Goal: Task Accomplishment & Management: Manage account settings

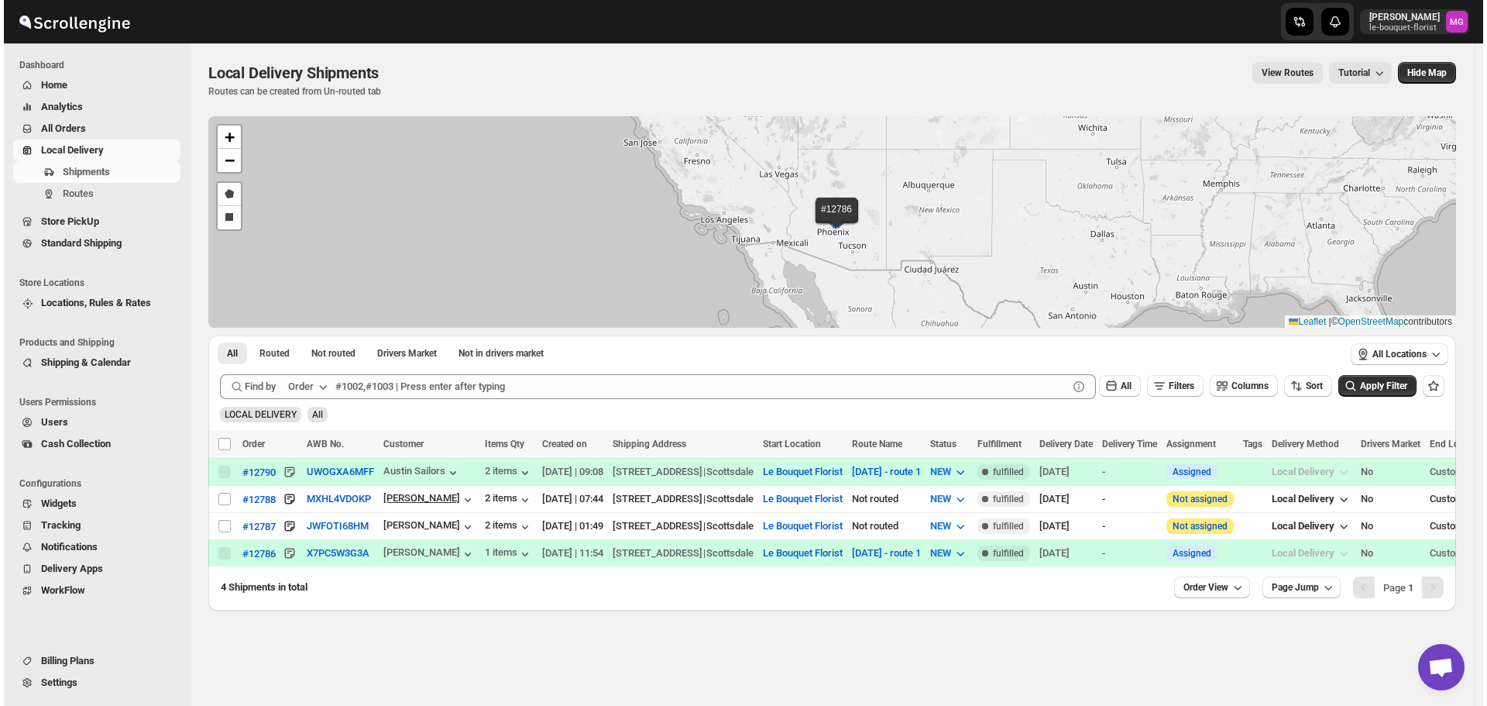
scroll to position [990, 0]
click at [456, 546] on icon "button" at bounding box center [463, 553] width 15 height 15
click at [1089, 552] on div "[DATE]" at bounding box center [1062, 552] width 53 height 15
click at [256, 548] on div "#12786" at bounding box center [255, 554] width 33 height 12
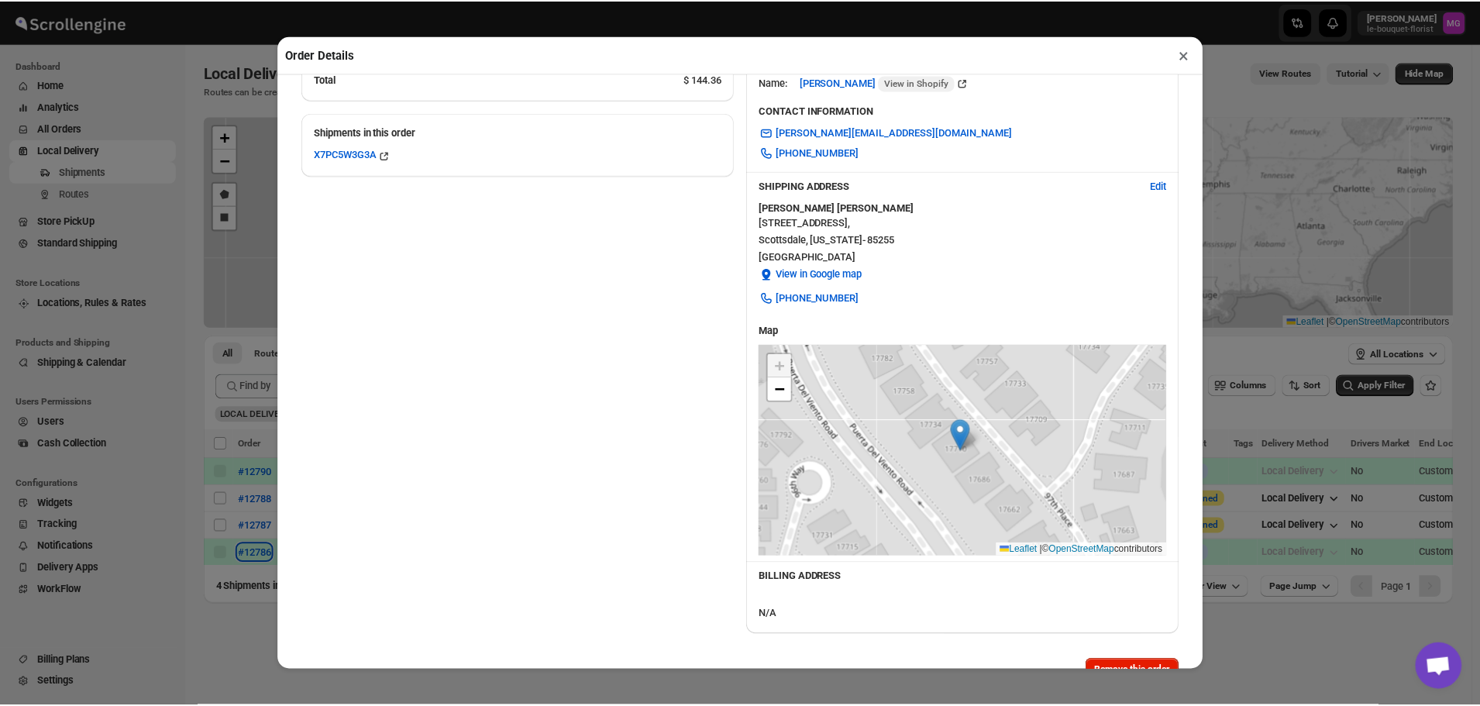
scroll to position [0, 0]
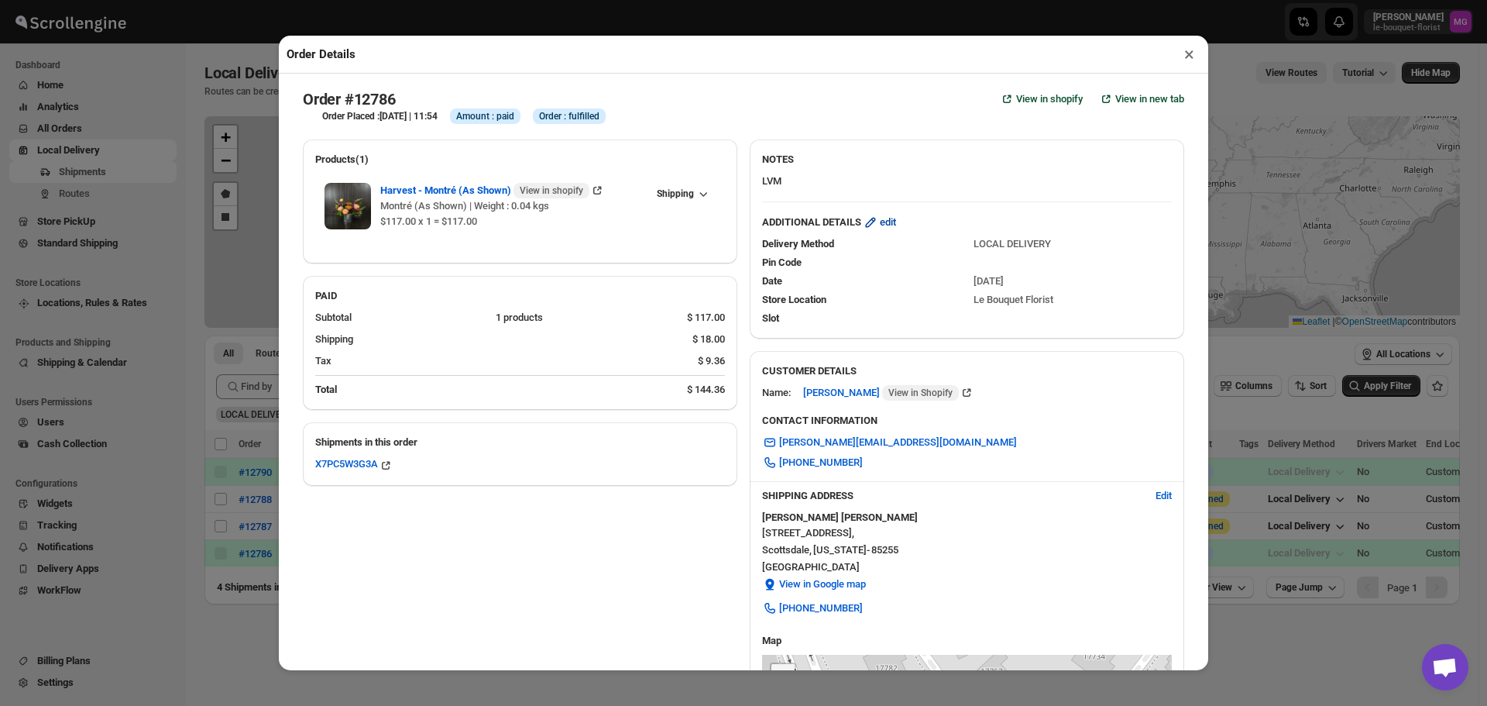
click at [880, 226] on span "edit" at bounding box center [888, 222] width 16 height 15
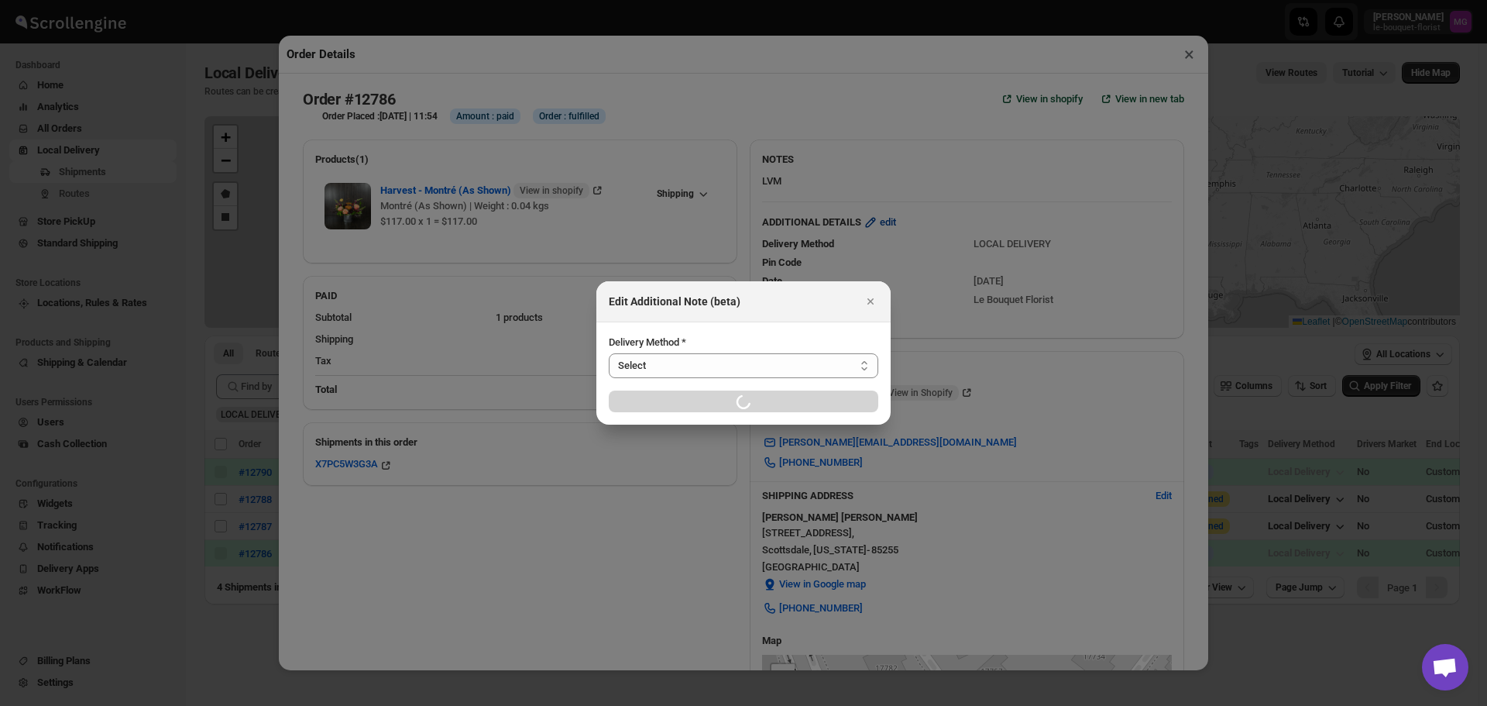
select select "LOCAL_DELIVERY"
select select "LOCATION_BASES"
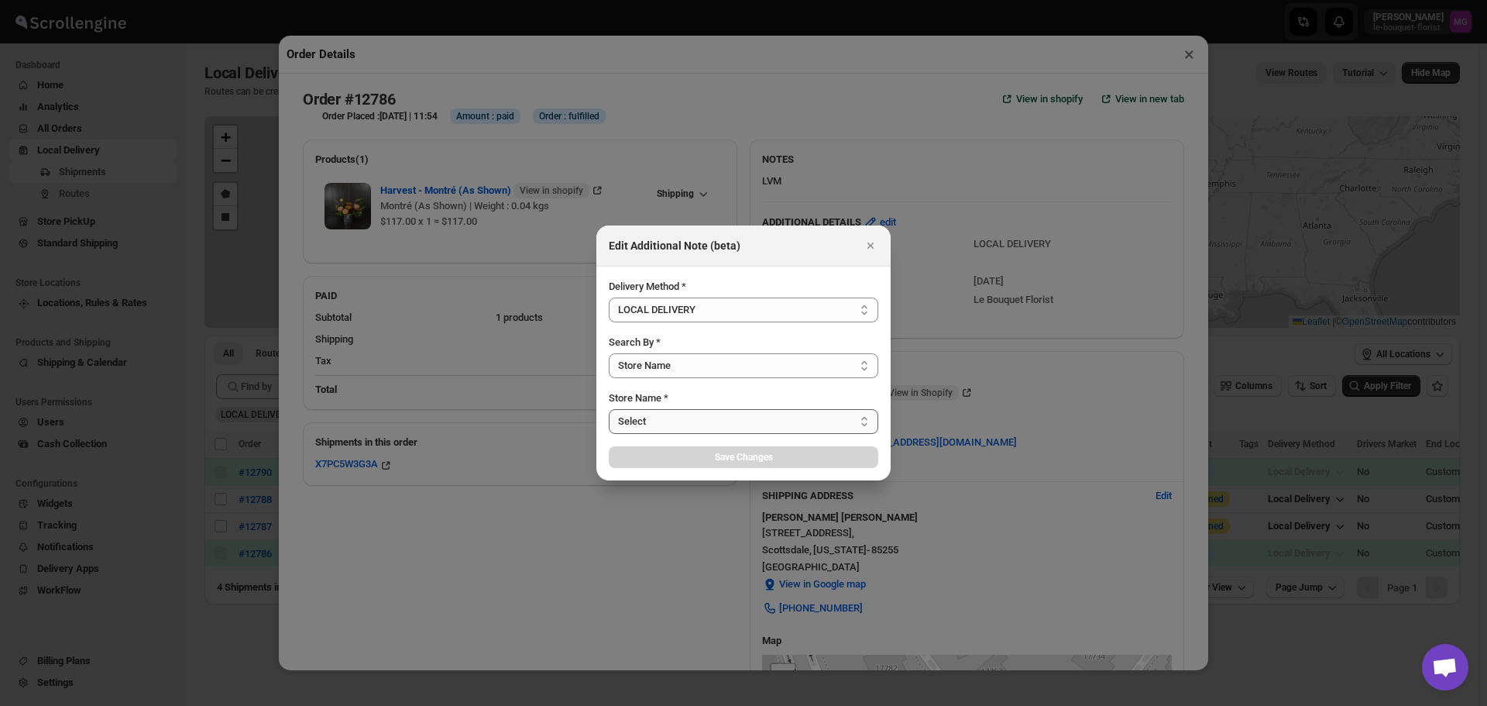
select select "67182988fdd300583c220c76"
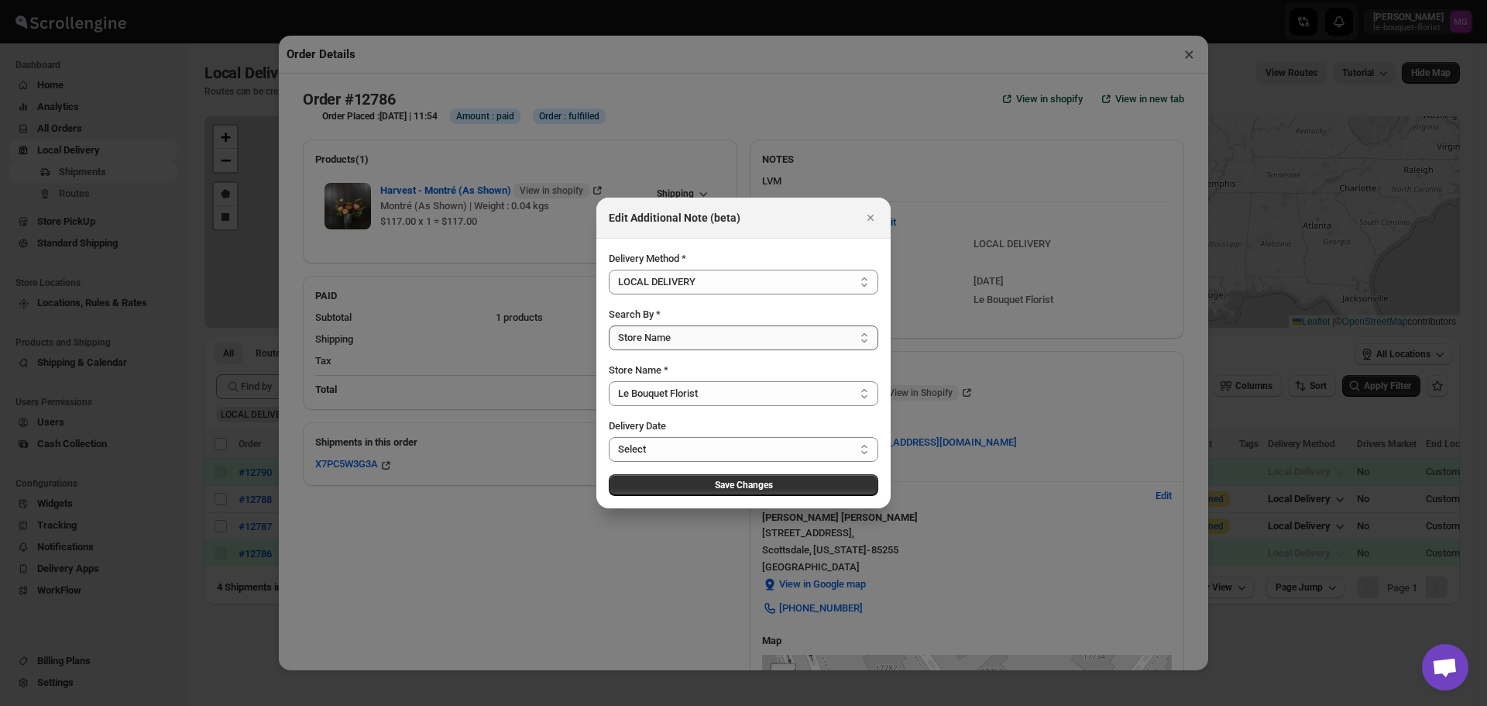
click at [857, 337] on select "Select Store Name Zip/Postal Code" at bounding box center [744, 337] width 270 height 25
click at [609, 325] on select "Select Store Name Zip/Postal Code" at bounding box center [744, 337] width 270 height 25
click at [782, 455] on select "Select [DATE] [DATE] [DATE] [DATE] [DATE] [DATE] [DATE] [DATE] [DATE] [DATE] [D…" at bounding box center [744, 449] width 270 height 25
select select "[DATE]"
click at [609, 437] on select "Select [DATE] [DATE] [DATE] [DATE] [DATE] [DATE] [DATE] [DATE] [DATE] [DATE] [D…" at bounding box center [744, 449] width 270 height 25
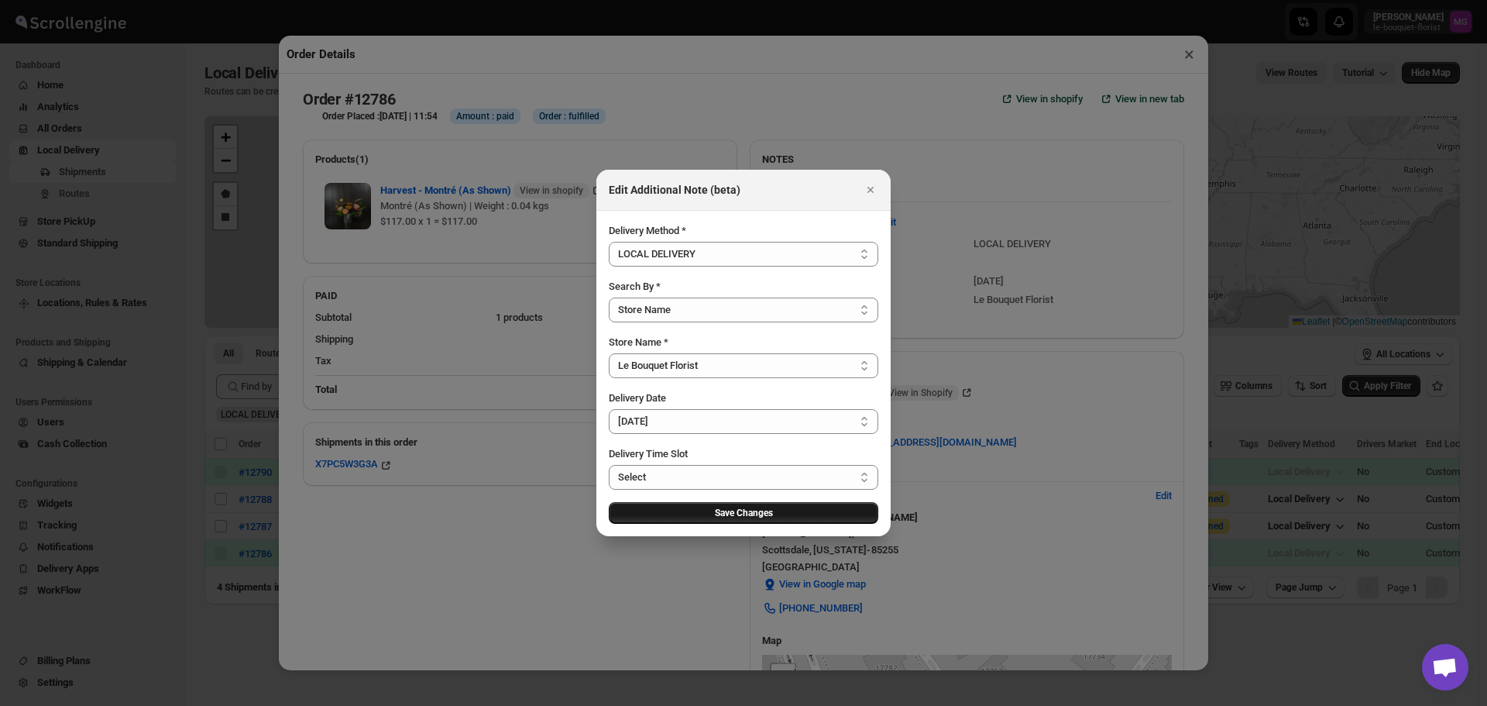
click at [730, 517] on span "Save Changes" at bounding box center [744, 513] width 58 height 12
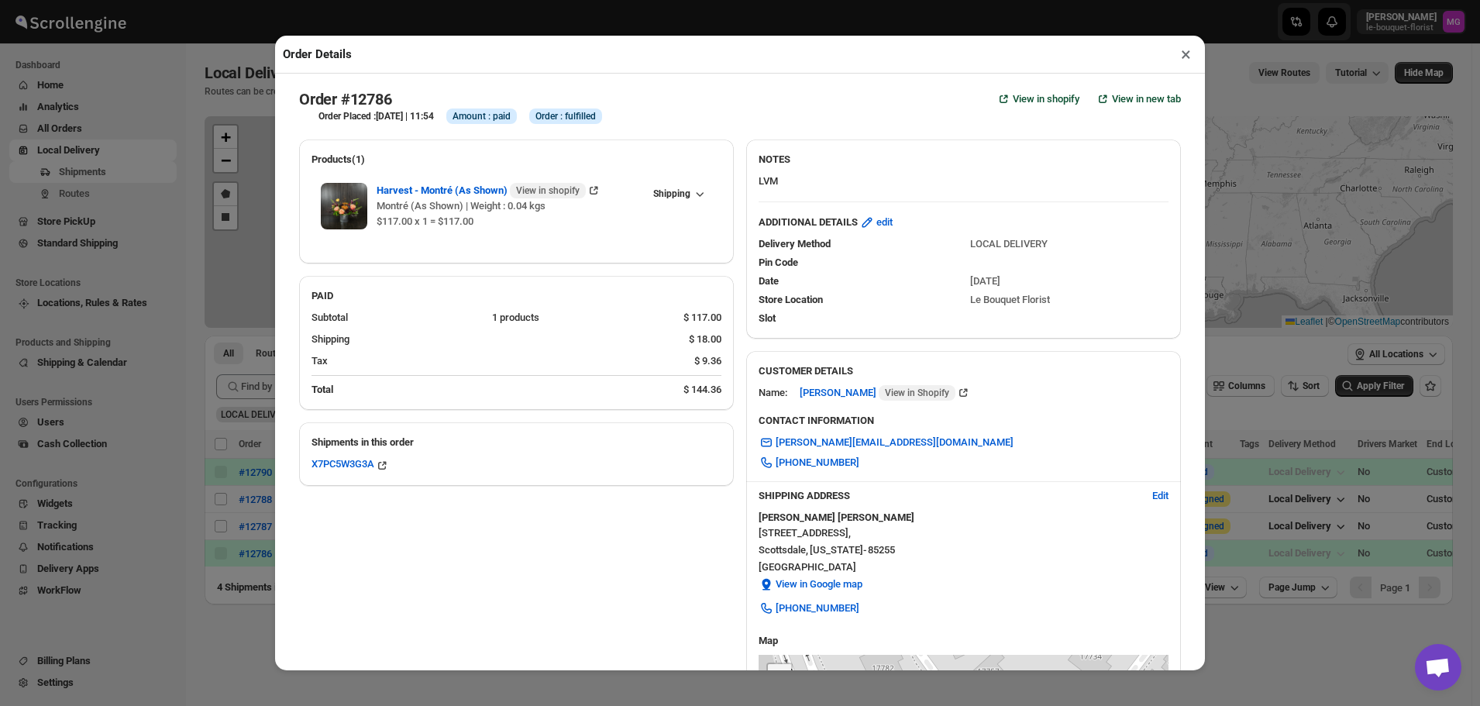
click at [1187, 55] on button "×" at bounding box center [1185, 54] width 22 height 22
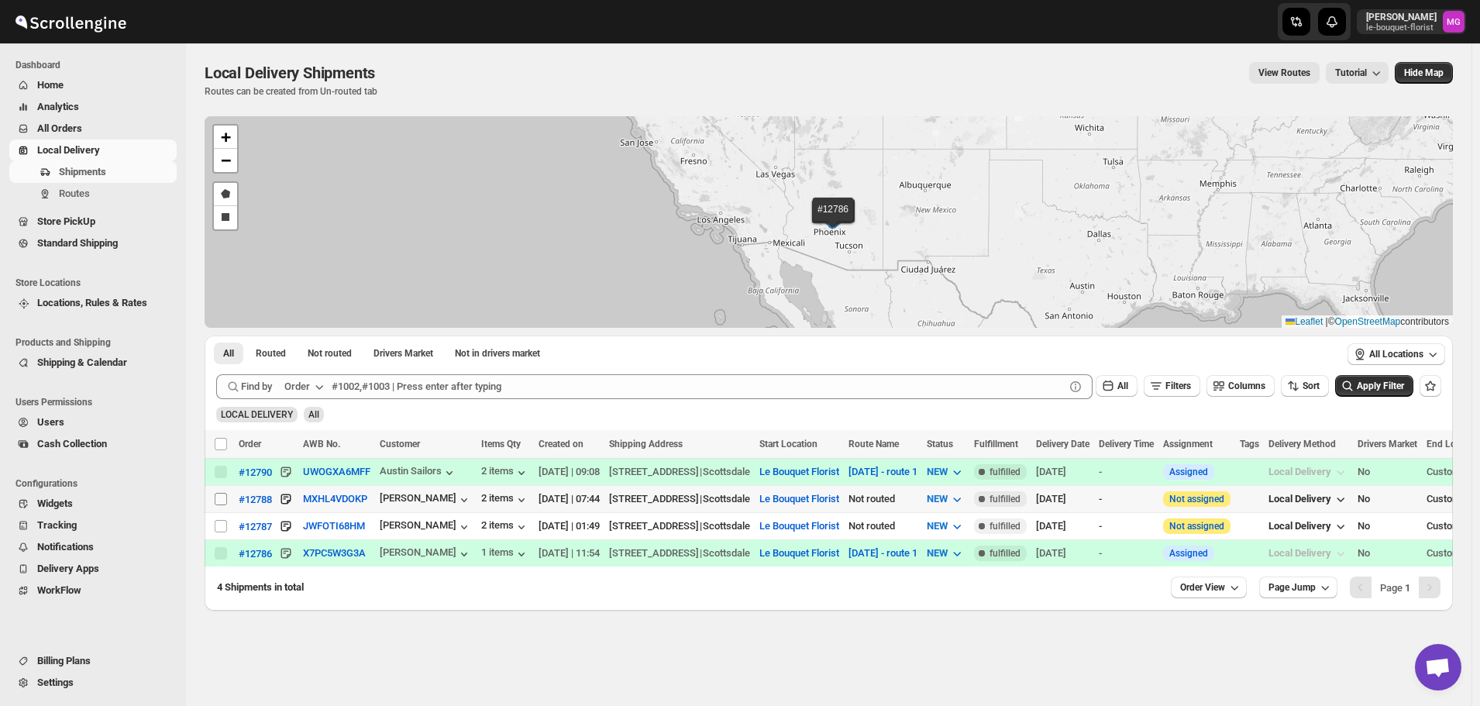
click at [218, 496] on input "Select shipment" at bounding box center [221, 499] width 12 height 12
checkbox input "true"
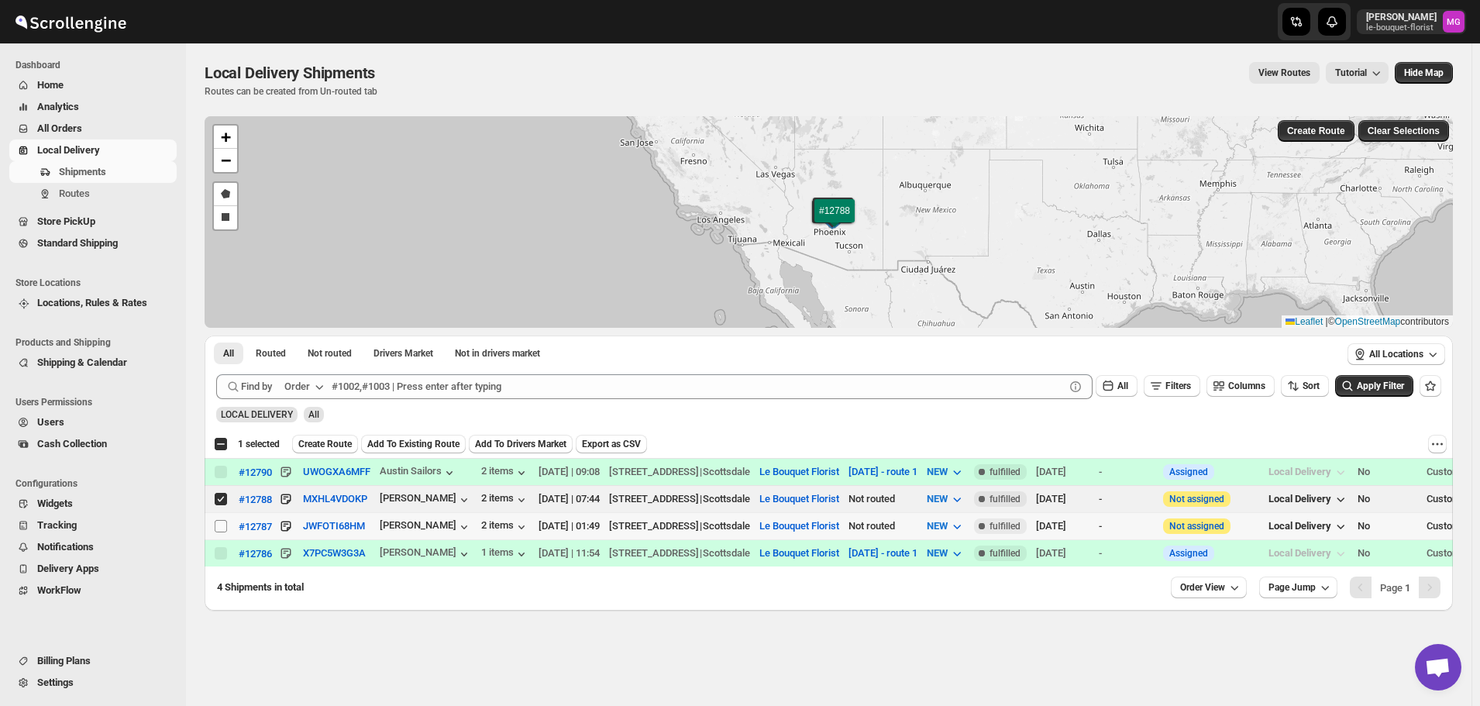
click at [227, 523] on div "Select shipment" at bounding box center [221, 526] width 15 height 14
checkbox input "true"
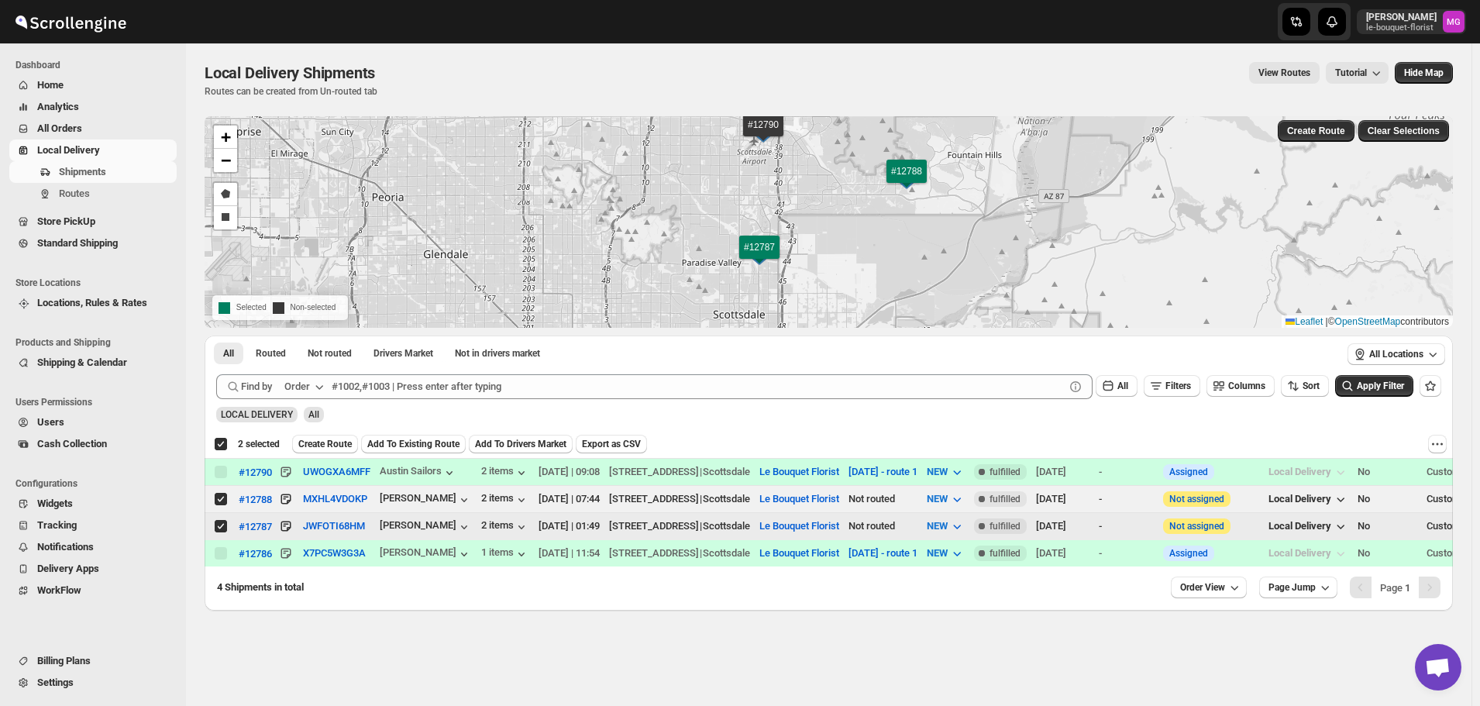
click at [215, 521] on input "Select shipment" at bounding box center [221, 526] width 12 height 12
checkbox input "false"
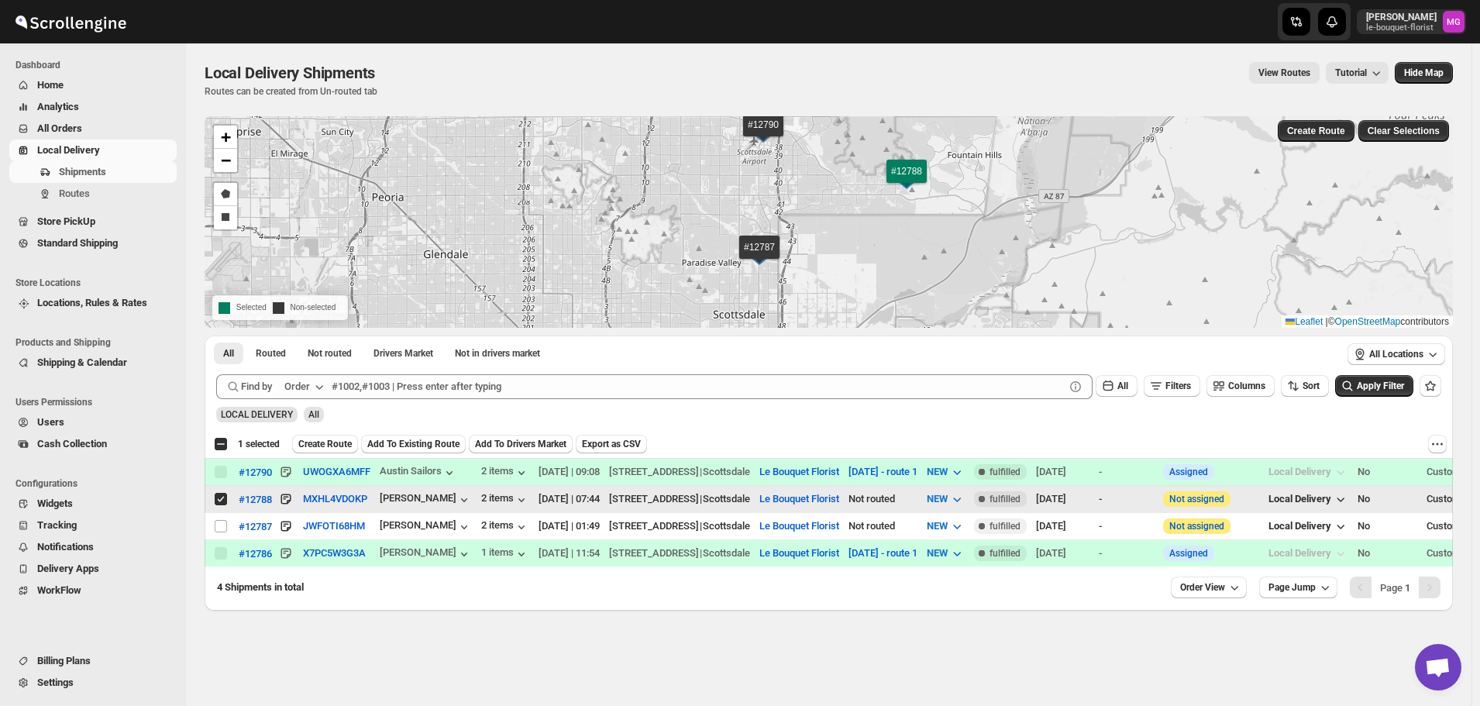
click at [218, 500] on input "Select shipment" at bounding box center [221, 499] width 12 height 12
checkbox input "false"
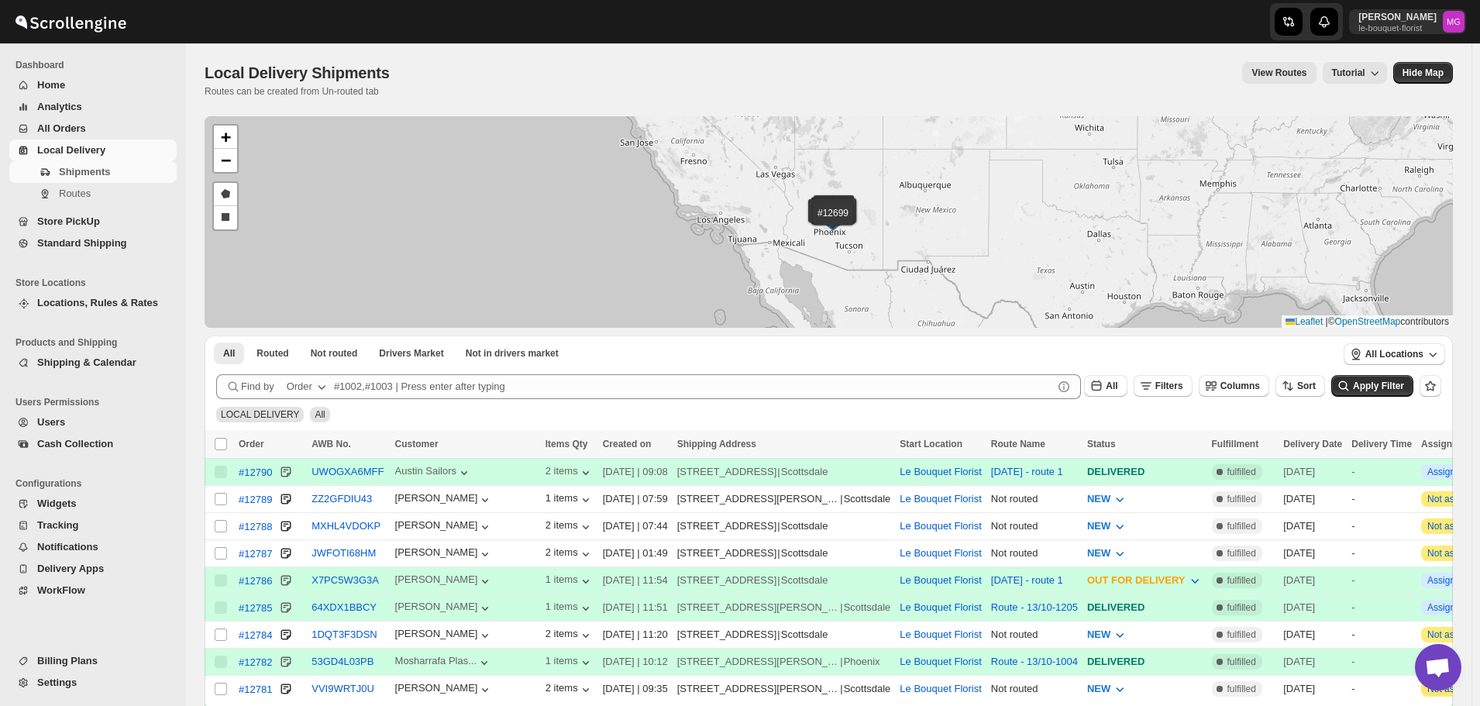
scroll to position [990, 0]
click at [113, 199] on span "Routes" at bounding box center [116, 193] width 115 height 15
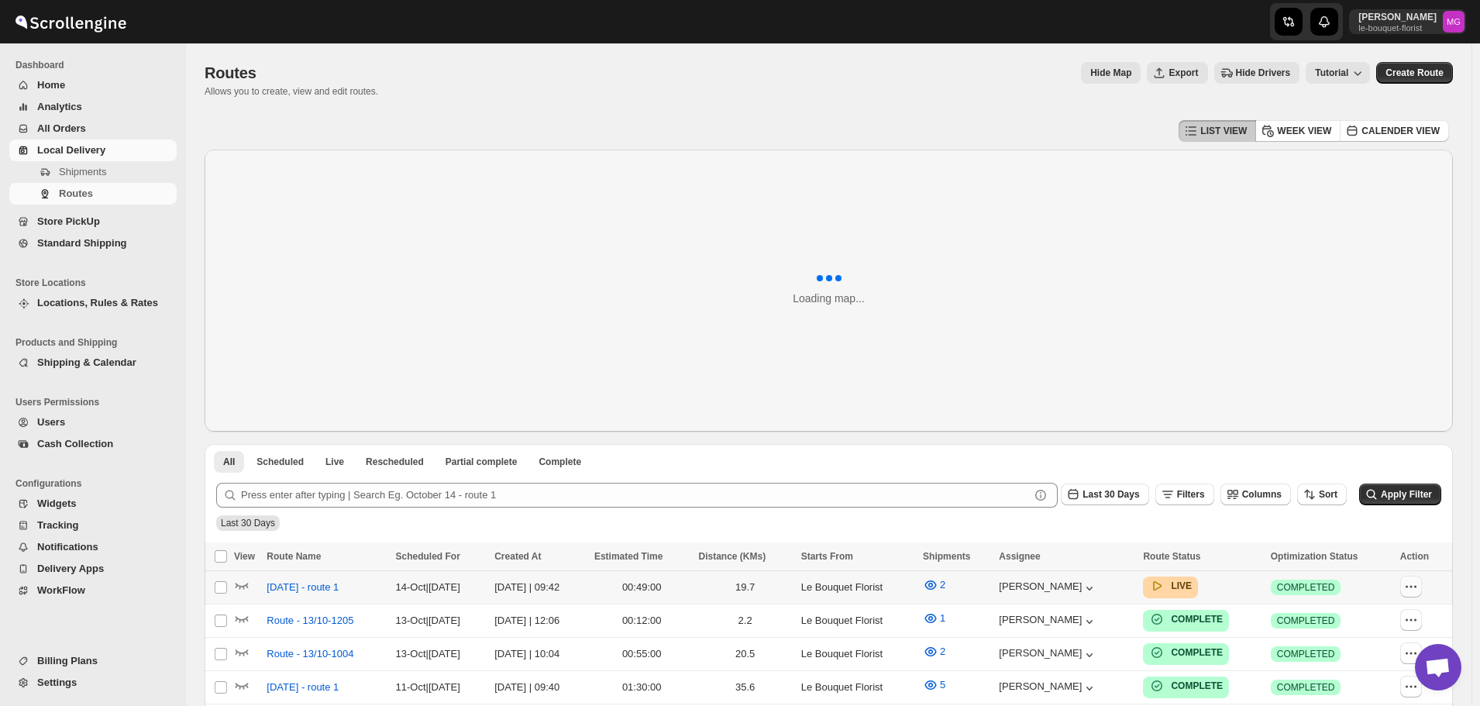
click at [1422, 587] on button "button" at bounding box center [1411, 587] width 22 height 22
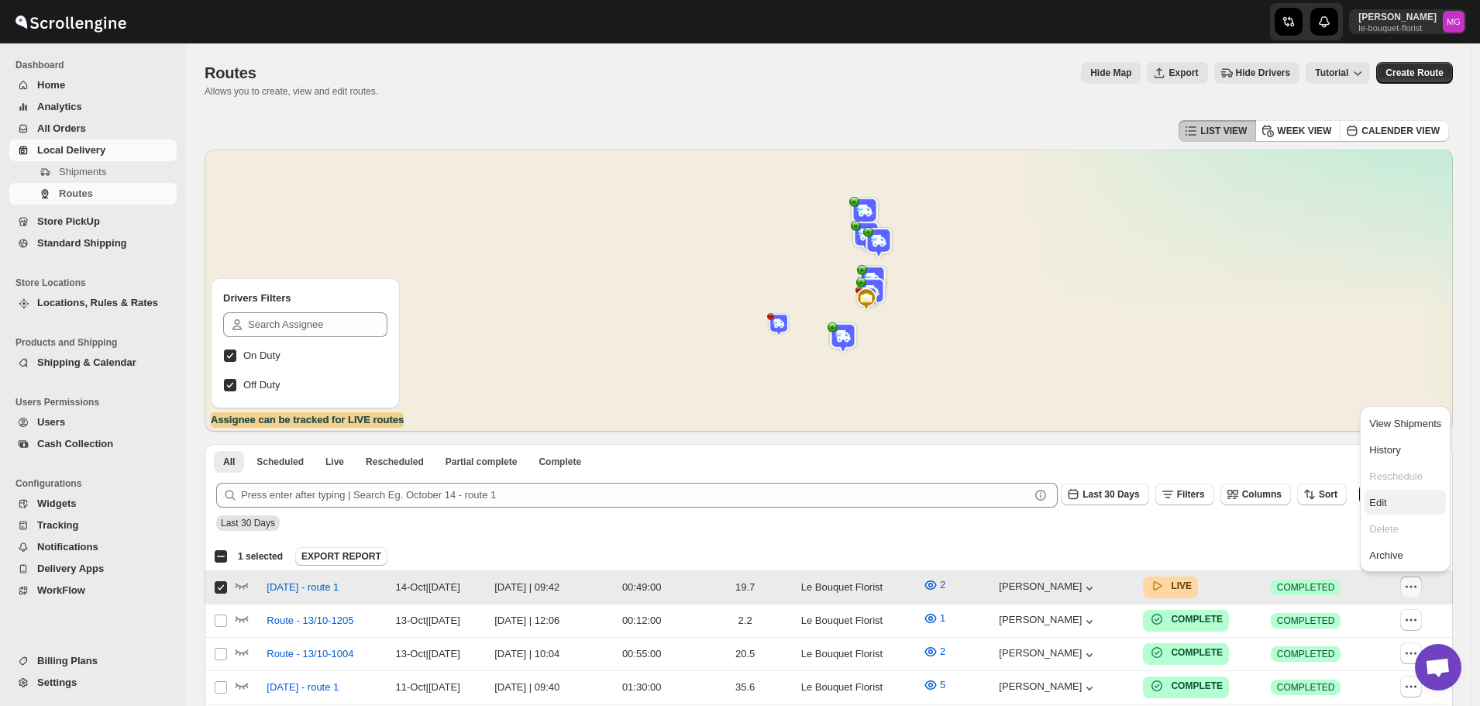
click at [1377, 501] on span "Edit" at bounding box center [1377, 503] width 17 height 12
checkbox input "false"
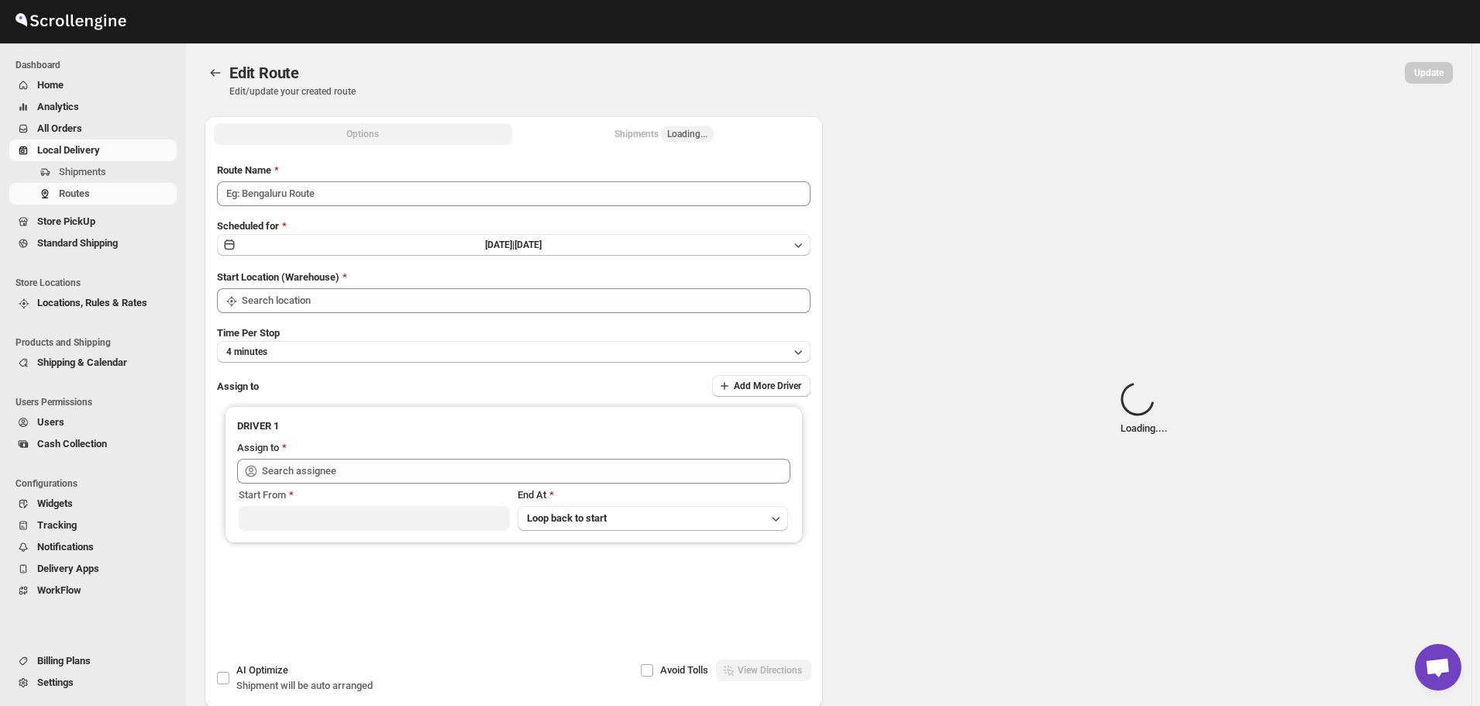
type input "[DATE] - route 1"
type input "Le Bouquet Florist"
type input "Melody Gluth (mgluth@cox.net)"
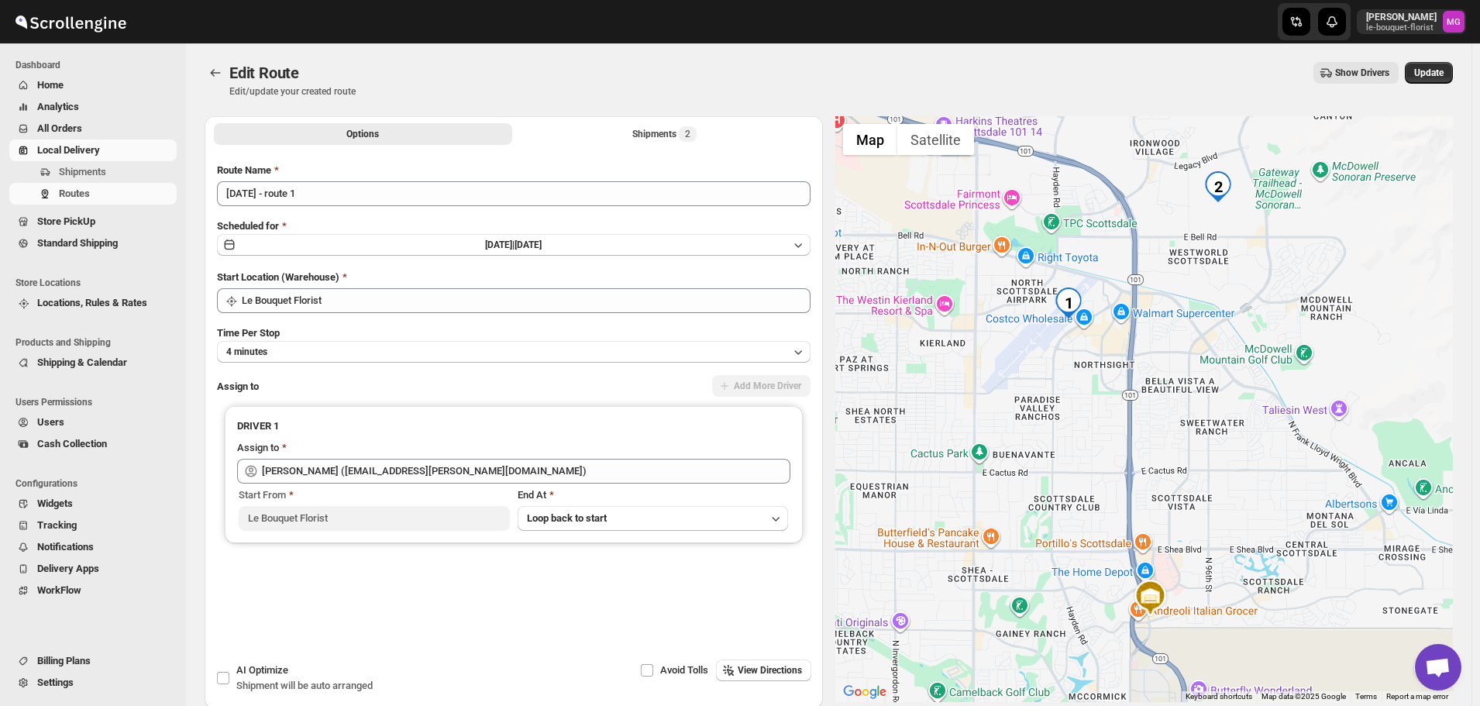
click at [658, 122] on li "Shipments 2" at bounding box center [664, 133] width 298 height 22
click at [660, 125] on button "Shipments 2" at bounding box center [664, 134] width 298 height 22
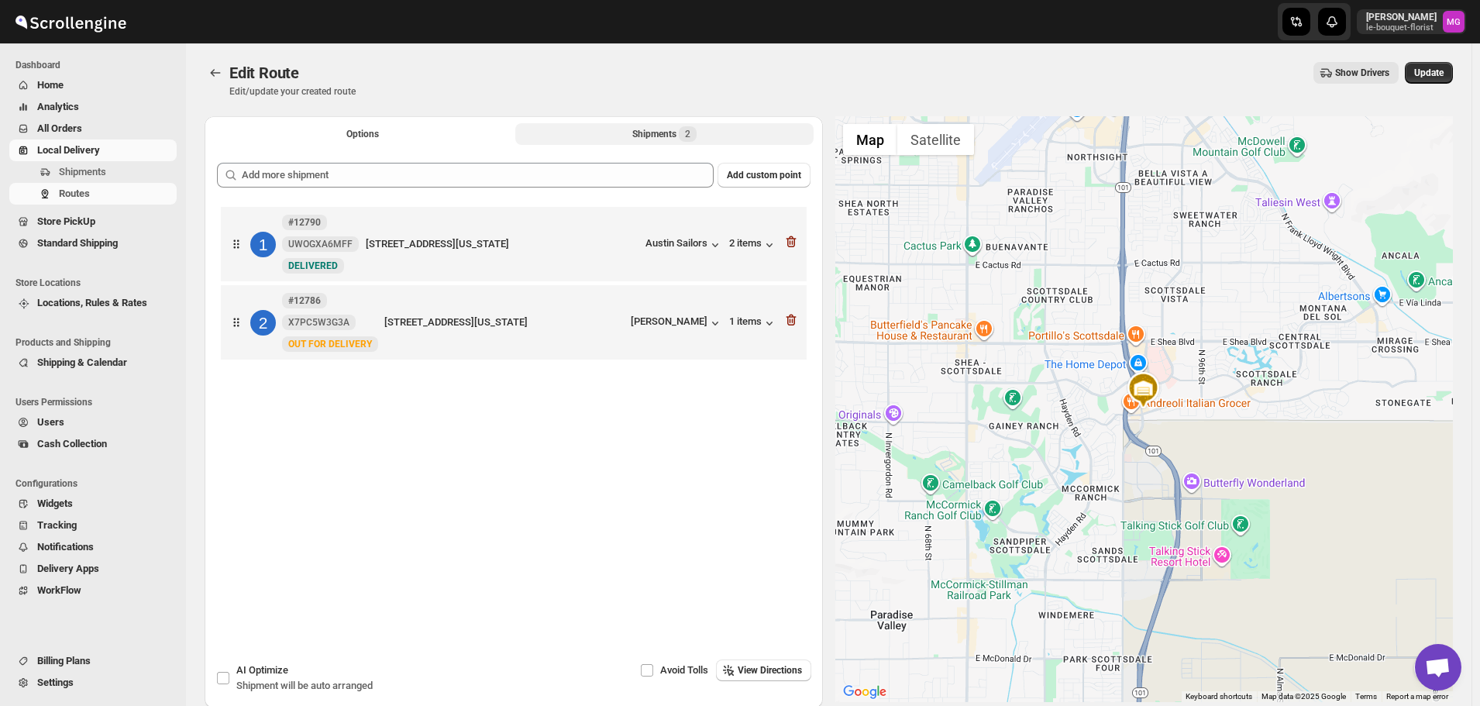
click at [796, 328] on div at bounding box center [790, 322] width 15 height 20
click at [792, 319] on icon "button" at bounding box center [792, 320] width 2 height 5
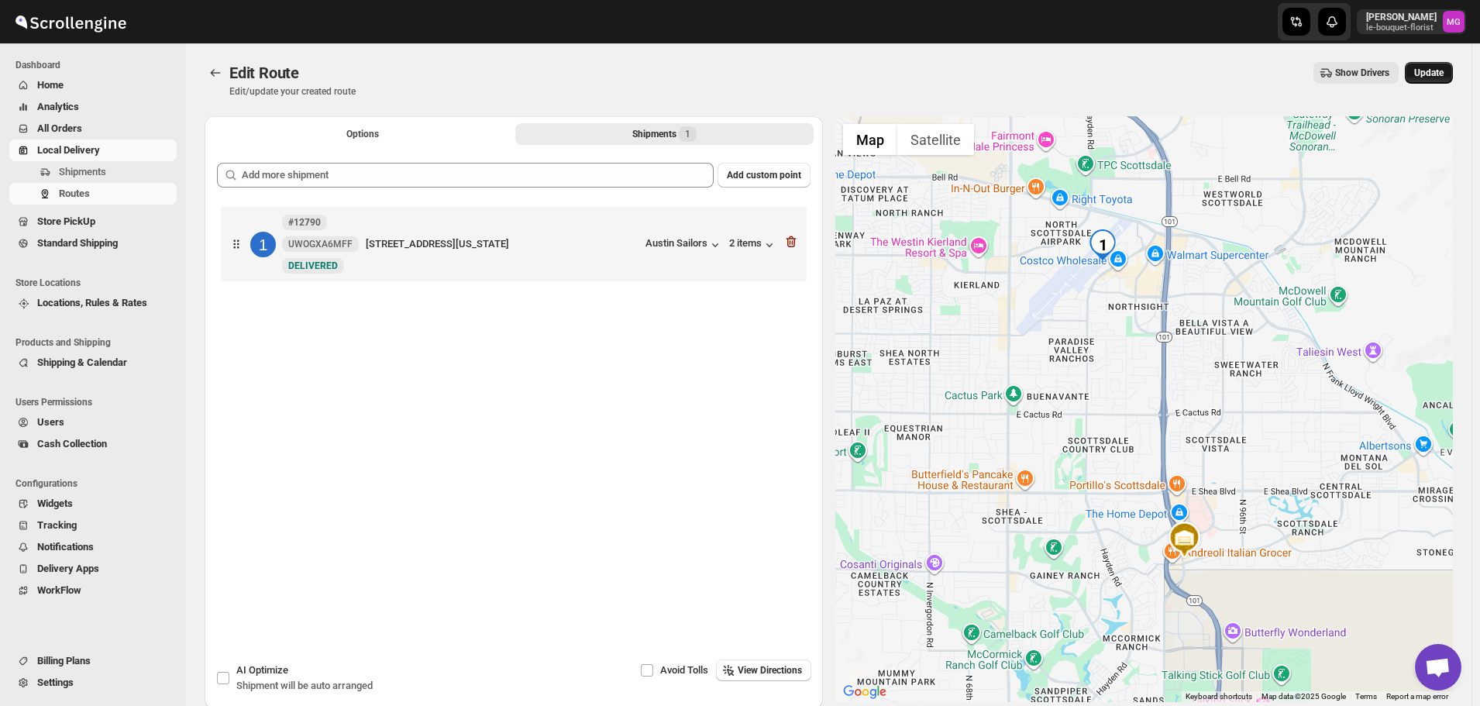
click at [1438, 66] on button "Update" at bounding box center [1428, 73] width 48 height 22
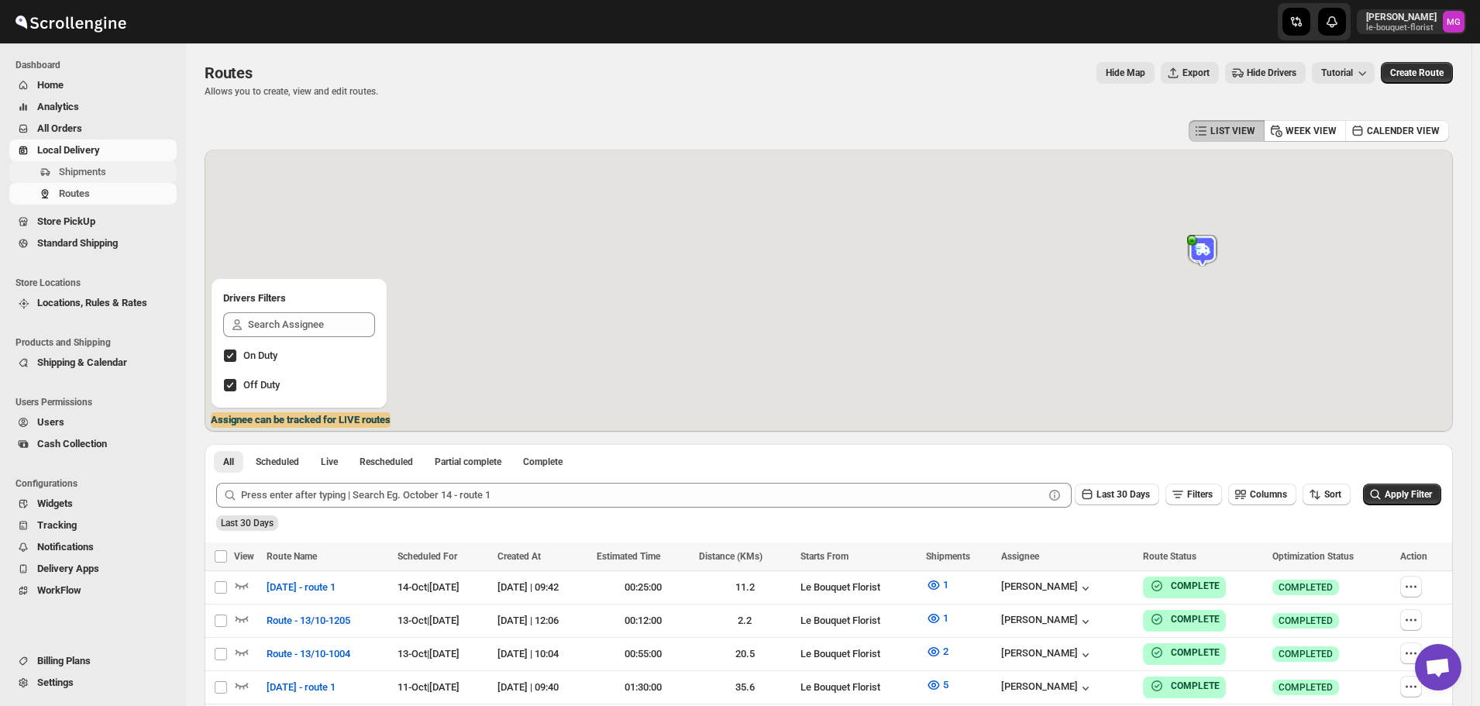
click at [108, 172] on span "Shipments" at bounding box center [116, 171] width 115 height 15
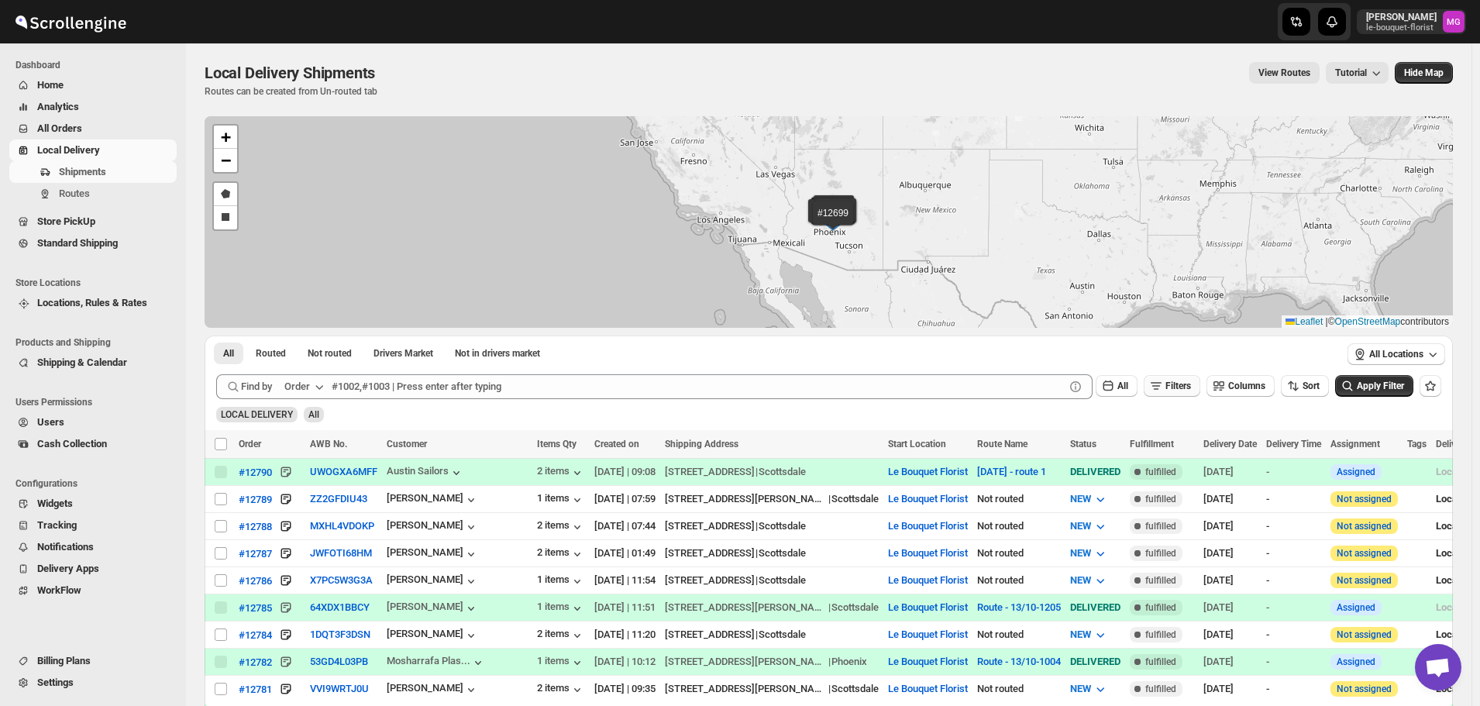
click at [1181, 384] on span "Filters" at bounding box center [1178, 385] width 26 height 11
click at [1178, 443] on span "Add Filter" at bounding box center [1184, 447] width 40 height 12
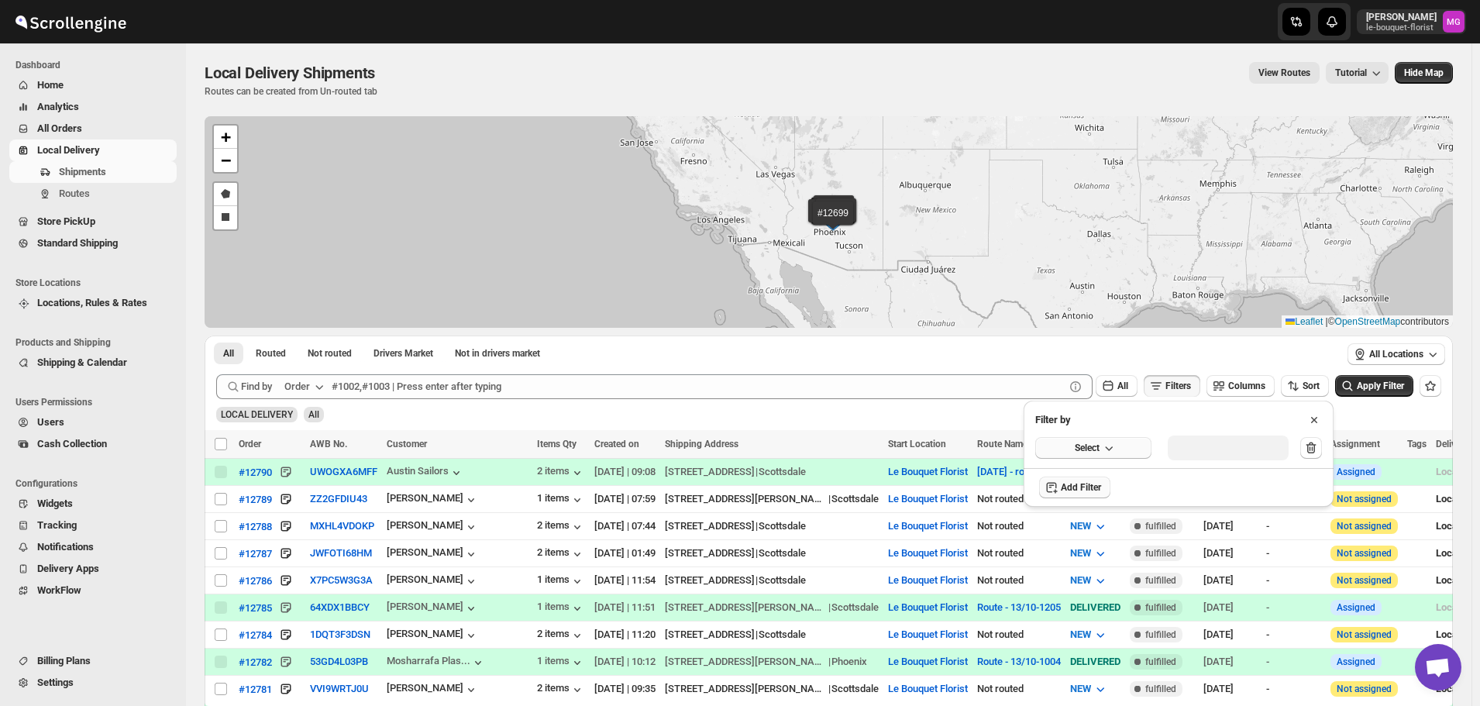
click at [1105, 449] on icon "button" at bounding box center [1108, 447] width 15 height 15
click at [1076, 473] on div "Delivery Date" at bounding box center [1073, 479] width 58 height 15
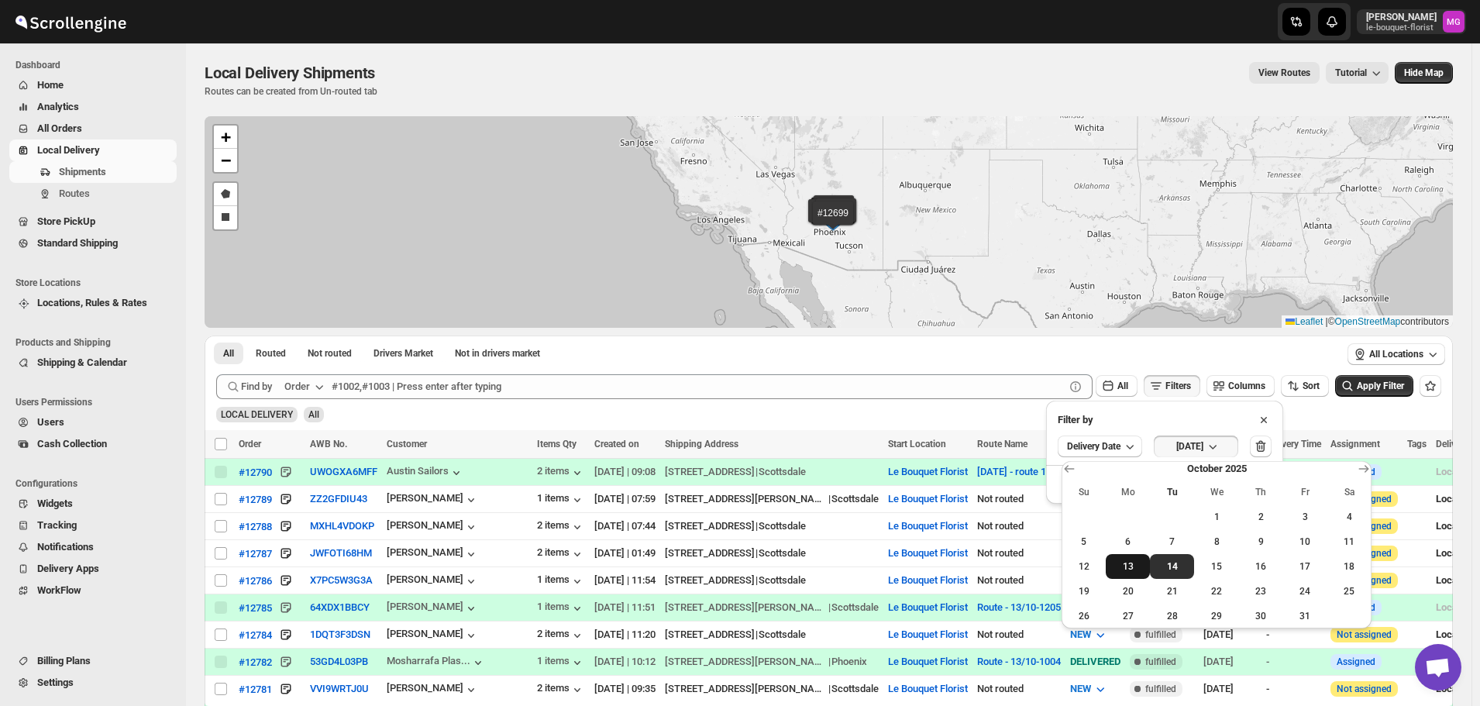
click at [1126, 567] on span "13" at bounding box center [1128, 566] width 32 height 12
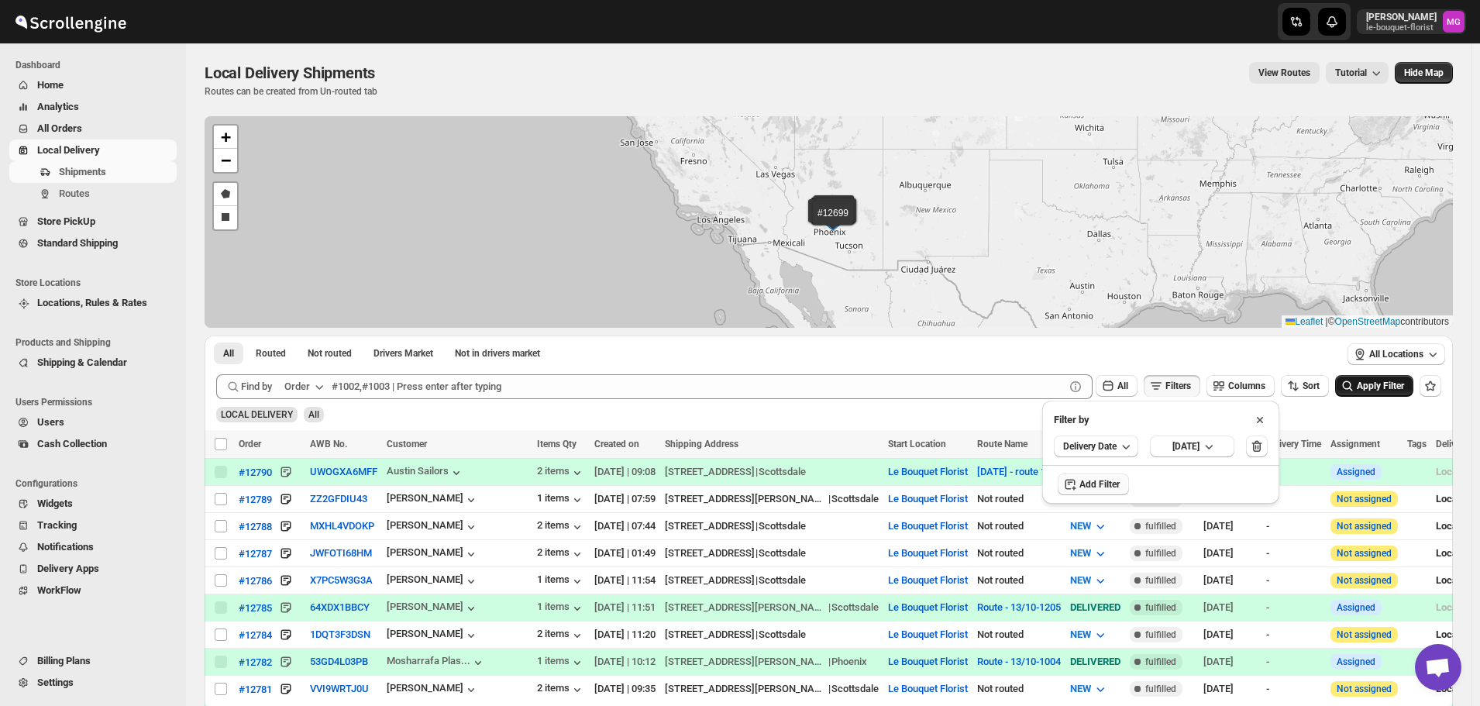
click at [1375, 390] on span "Apply Filter" at bounding box center [1379, 385] width 47 height 11
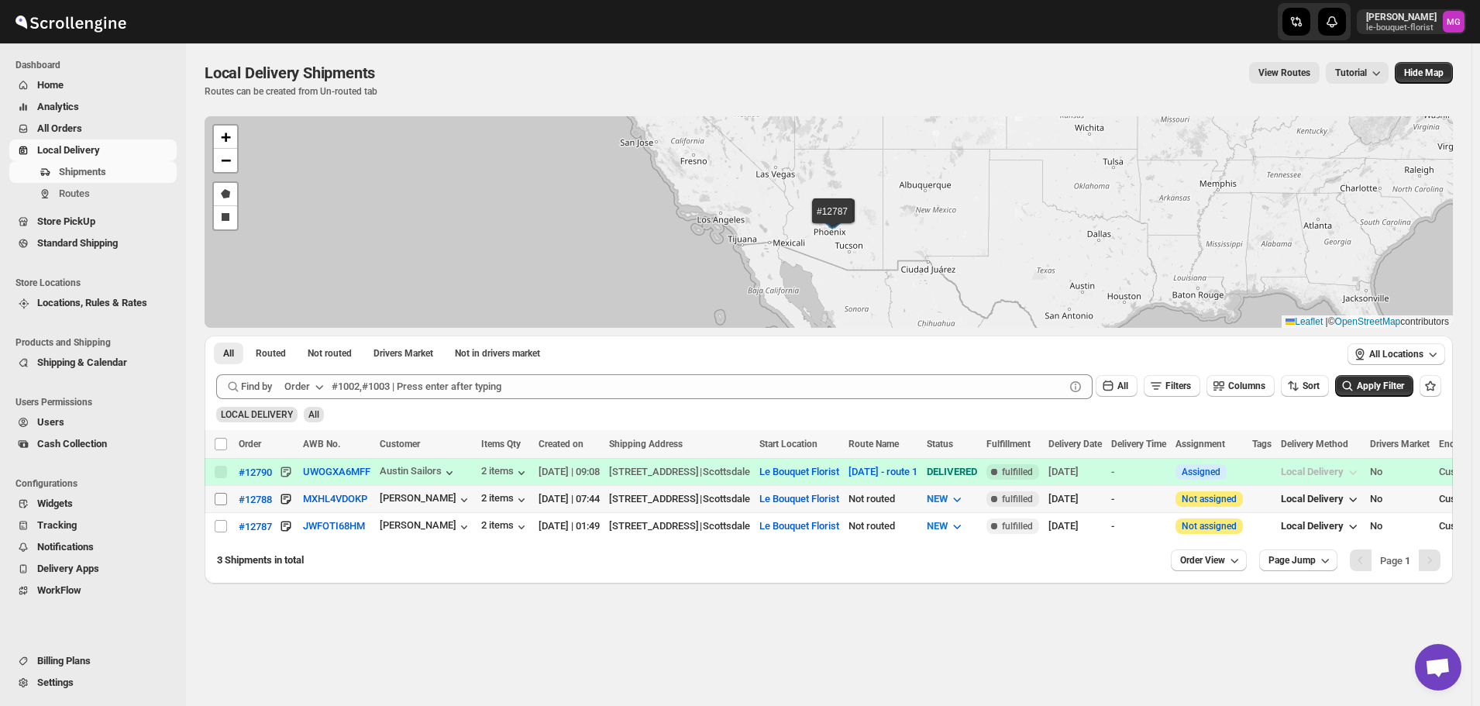
click at [217, 497] on input "Select shipment" at bounding box center [221, 499] width 12 height 12
checkbox input "true"
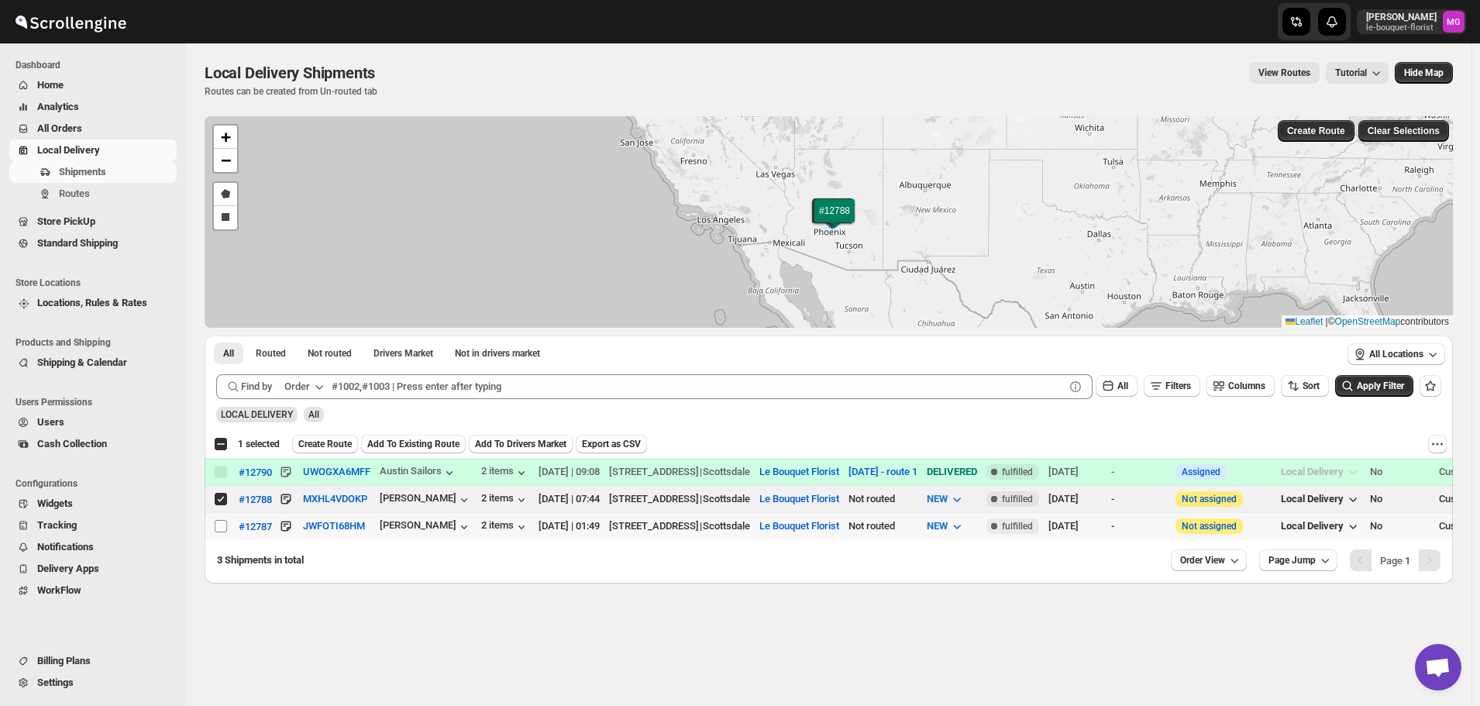
click at [218, 529] on input "Select shipment" at bounding box center [221, 526] width 12 height 12
checkbox input "true"
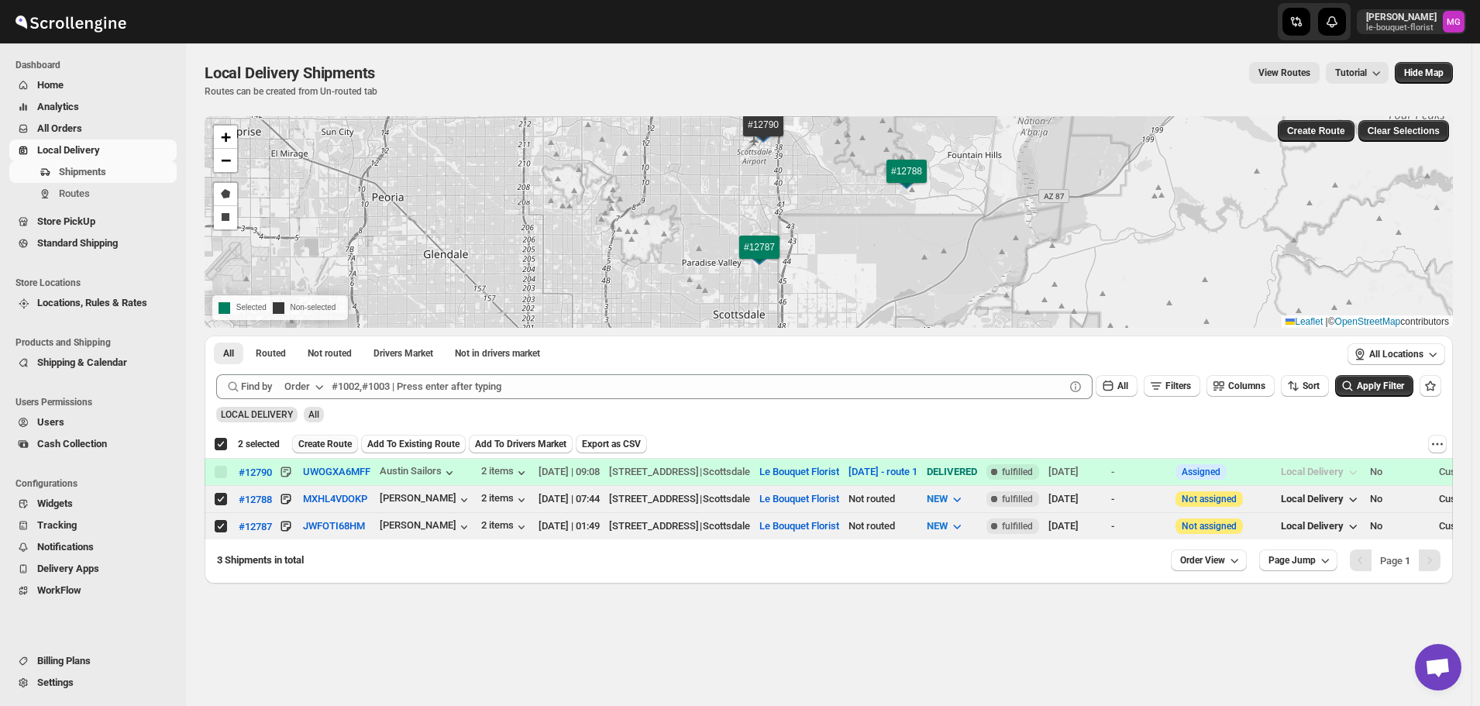
click at [339, 438] on span "Create Route" at bounding box center [324, 444] width 53 height 12
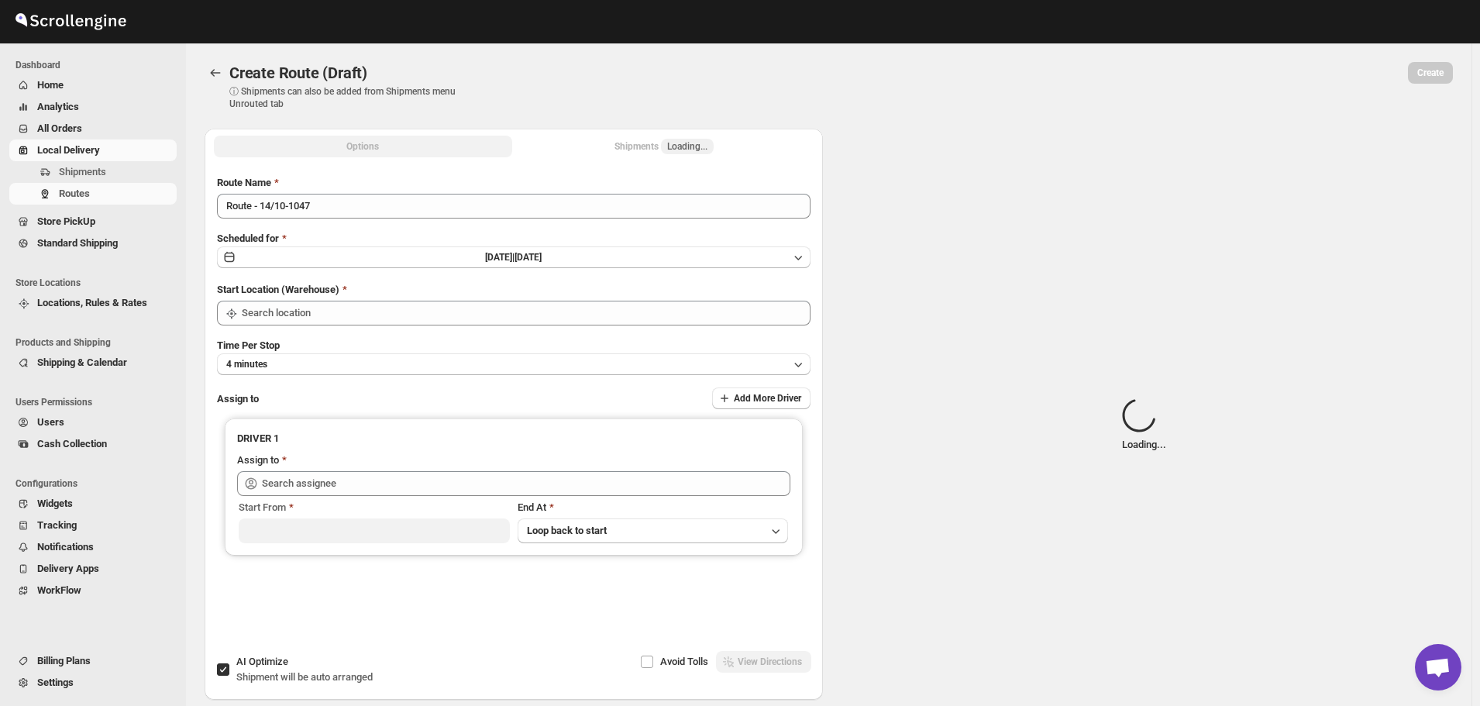
type input "Le Bouquet Florist"
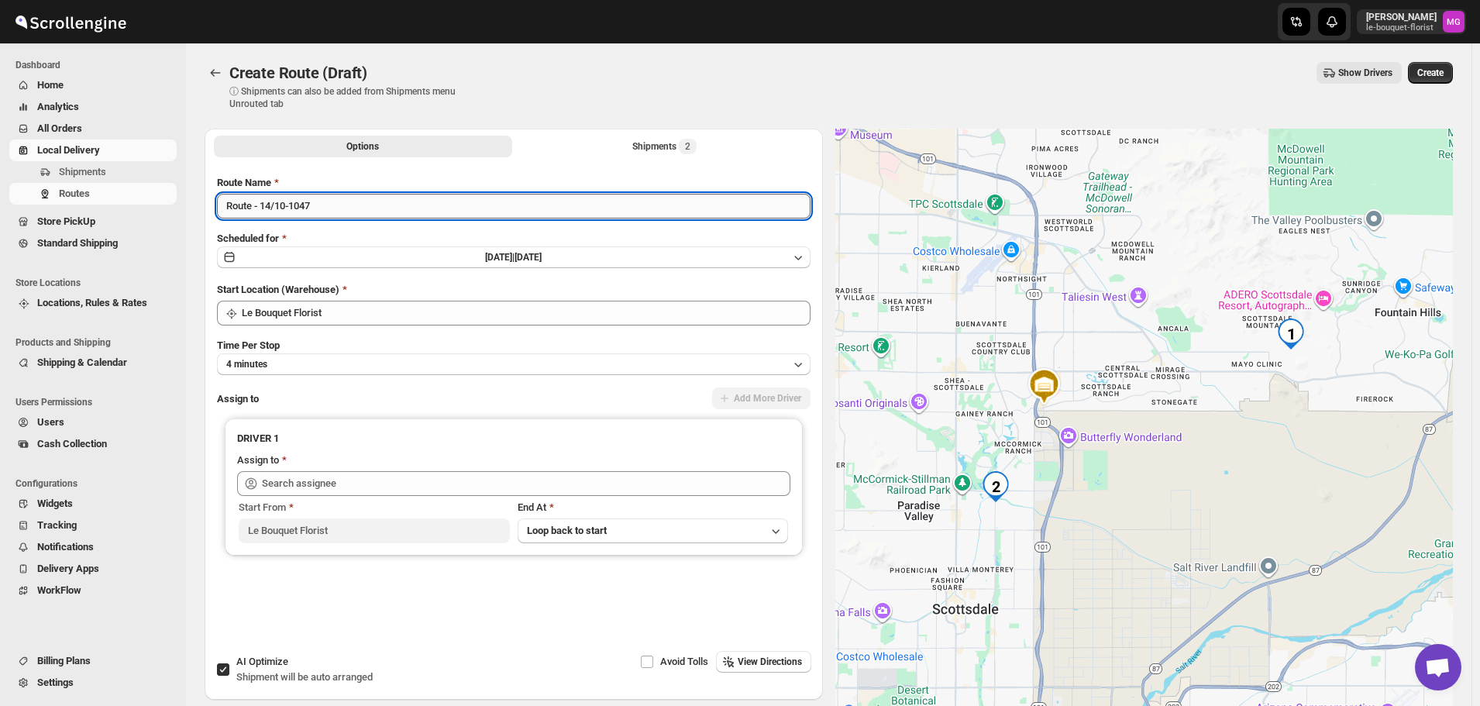
click at [359, 213] on input "Route - 14/10-1047" at bounding box center [513, 206] width 593 height 25
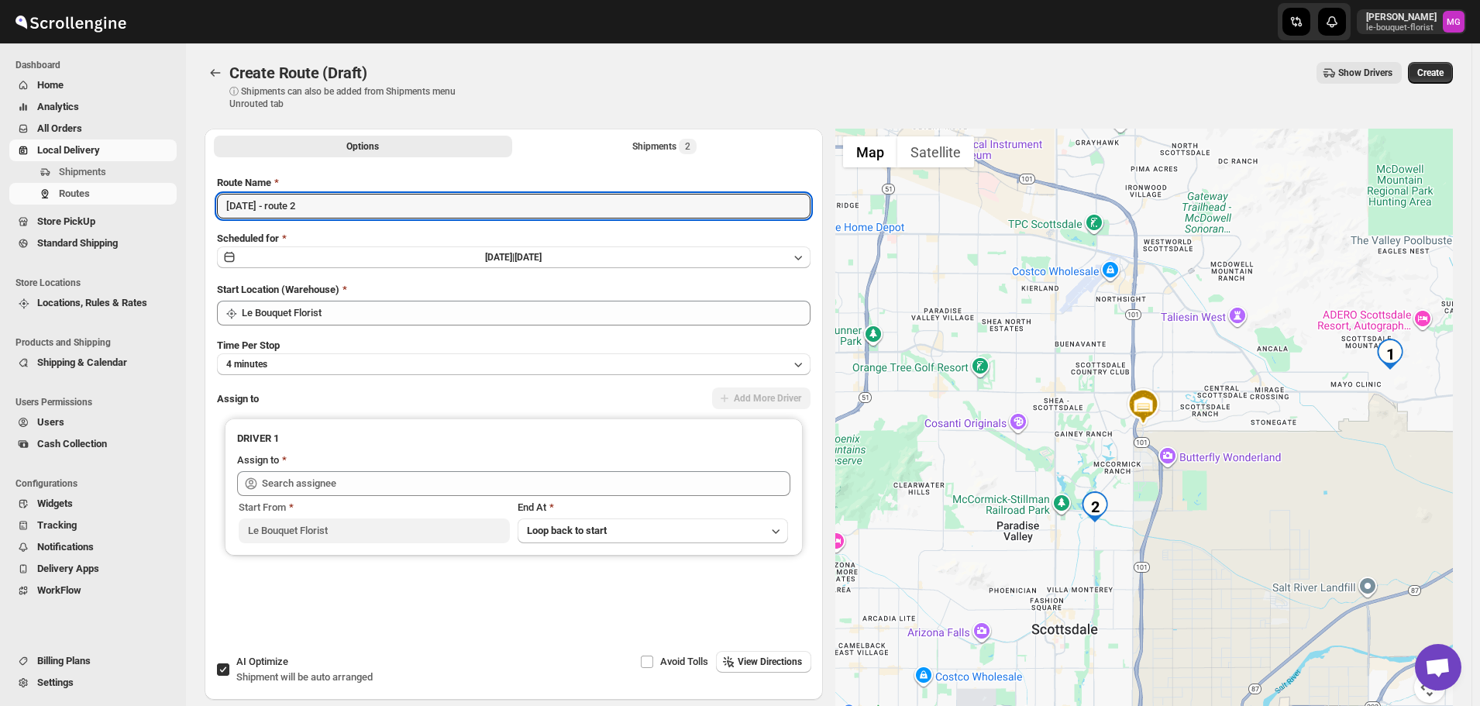
type input "October 14 - route 2"
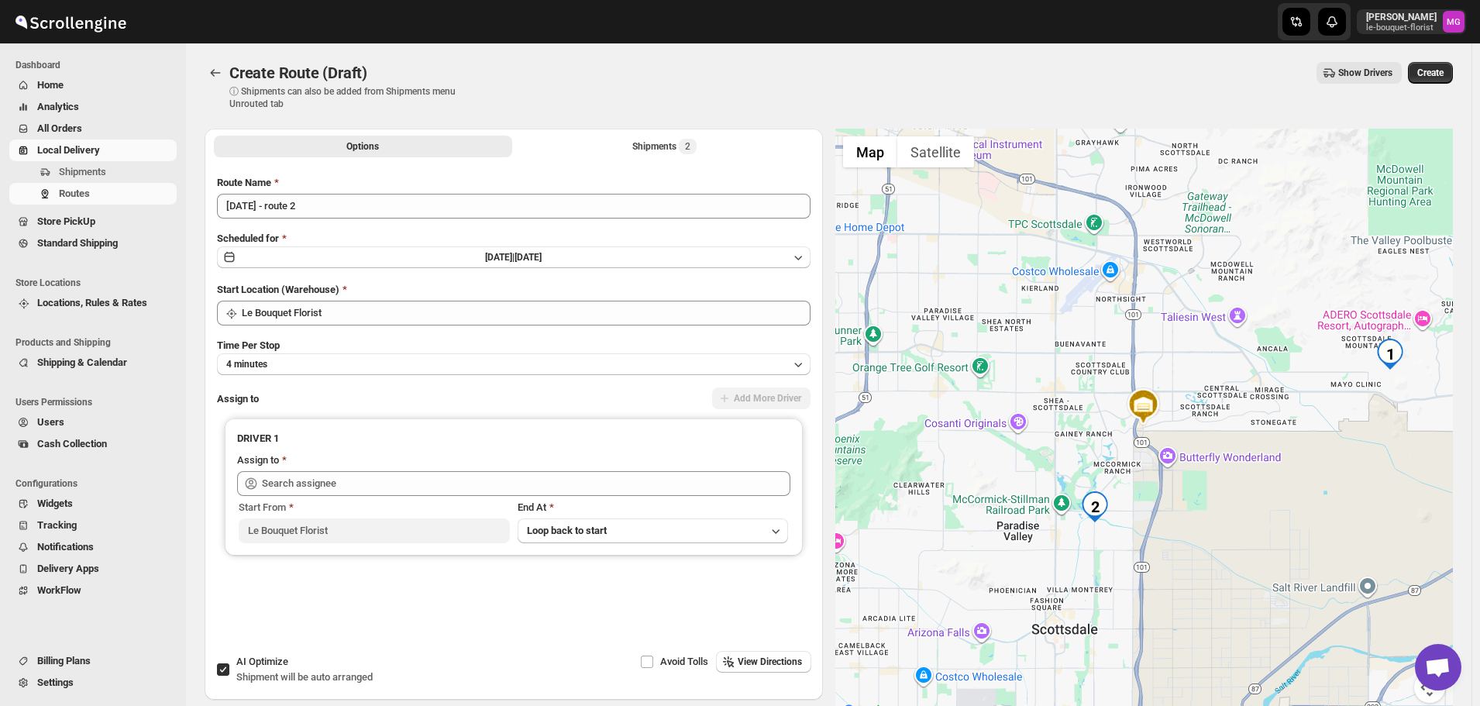
drag, startPoint x: 281, startPoint y: 658, endPoint x: 325, endPoint y: 590, distance: 81.2
click at [280, 658] on span "AI Optimize" at bounding box center [262, 661] width 52 height 12
click at [216, 672] on span at bounding box center [223, 669] width 14 height 14
click at [217, 672] on input "AI Optimize Shipment will be auto arranged" at bounding box center [223, 669] width 12 height 12
checkbox input "false"
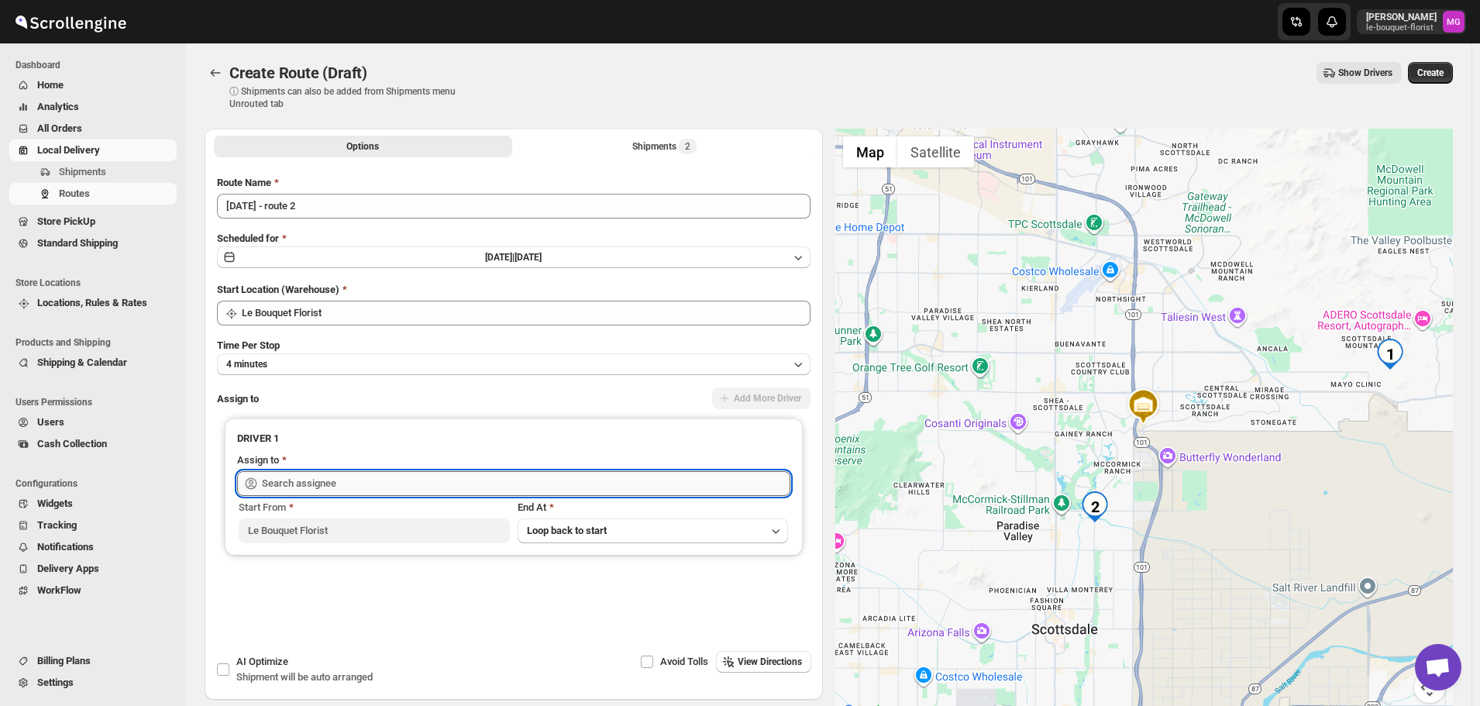
click at [306, 493] on input "text" at bounding box center [526, 483] width 528 height 25
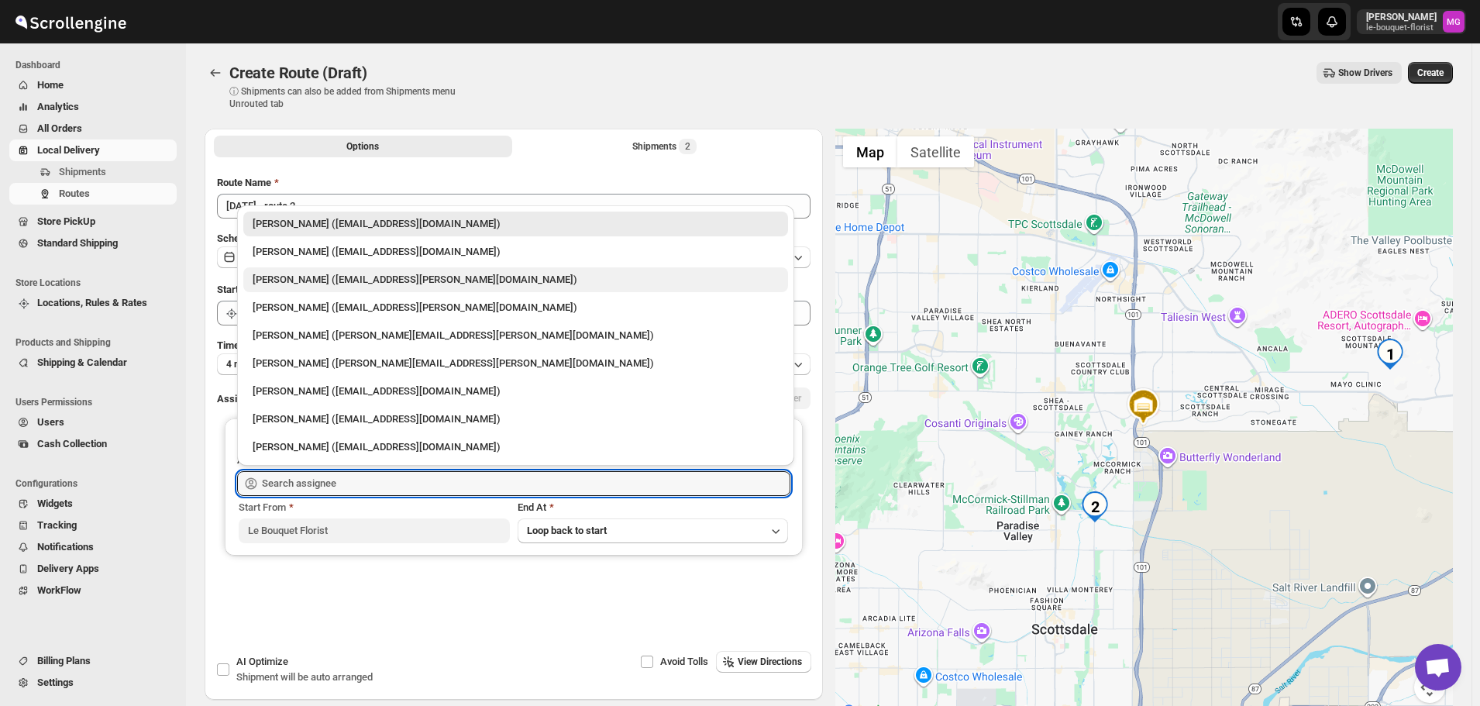
click at [306, 290] on div "Melody Gluth (mgluth@cox.net)" at bounding box center [515, 279] width 545 height 25
type input "Melody Gluth (mgluth@cox.net)"
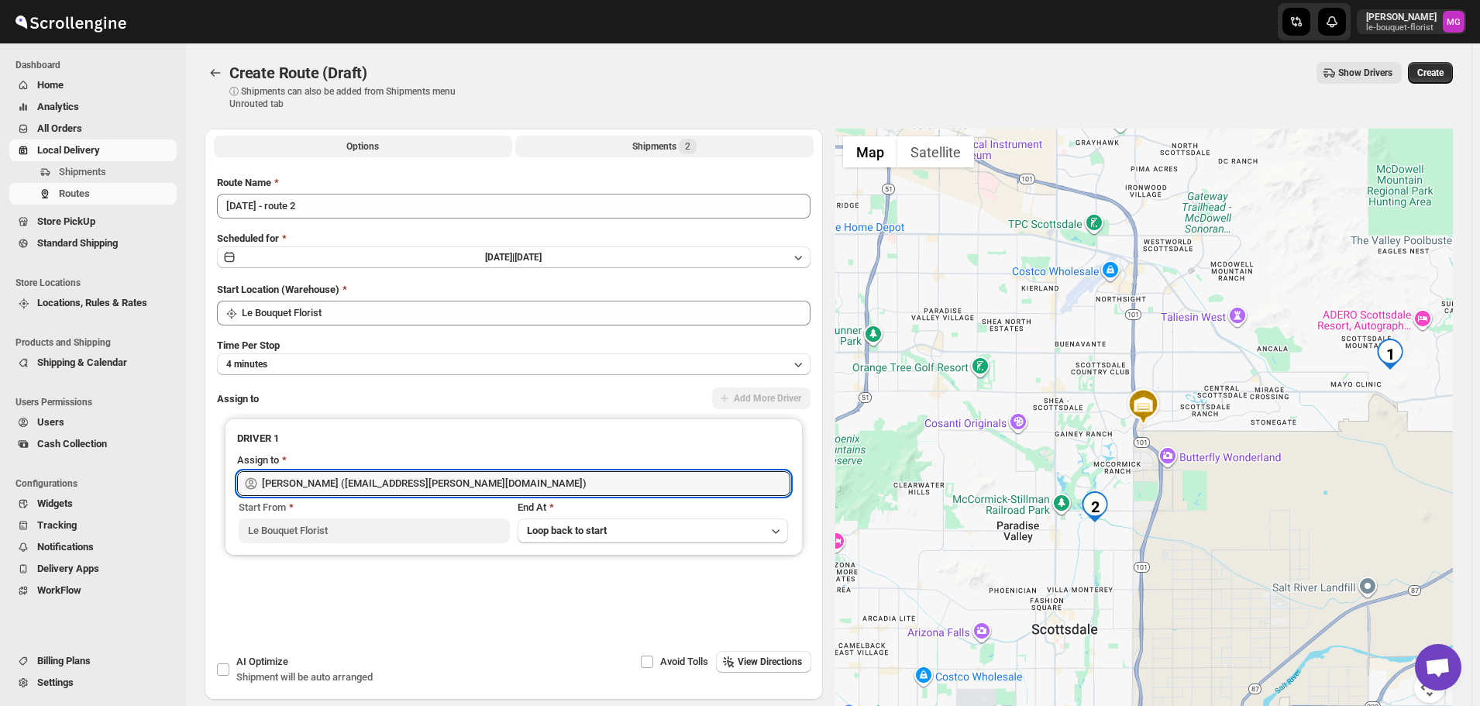
click at [654, 149] on div "Shipments 2" at bounding box center [664, 146] width 64 height 15
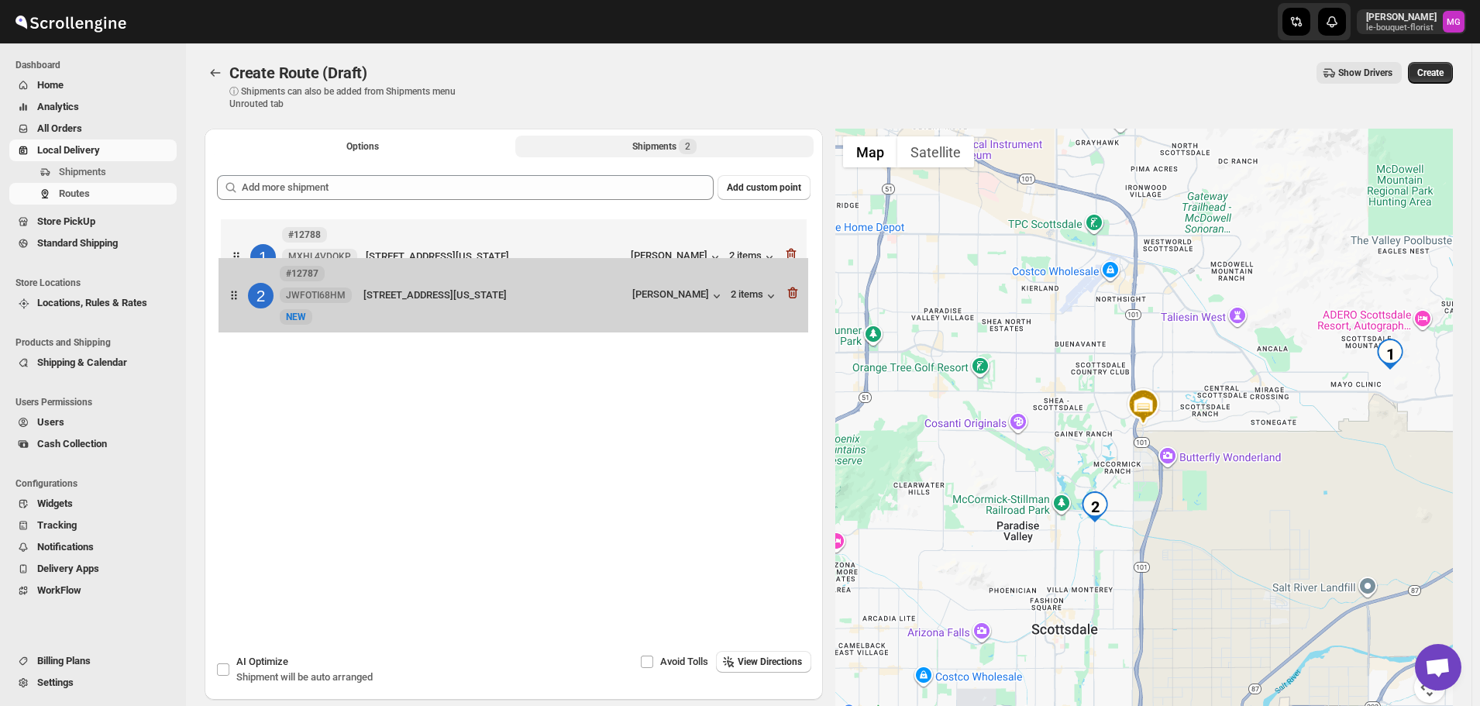
drag, startPoint x: 469, startPoint y: 354, endPoint x: 462, endPoint y: 291, distance: 63.1
click at [462, 291] on div "1 #12788 MXHL4VDOKP New NEW 11441 N 141st St, Scottsdale, Arizona, 85259, Unite…" at bounding box center [513, 297] width 593 height 164
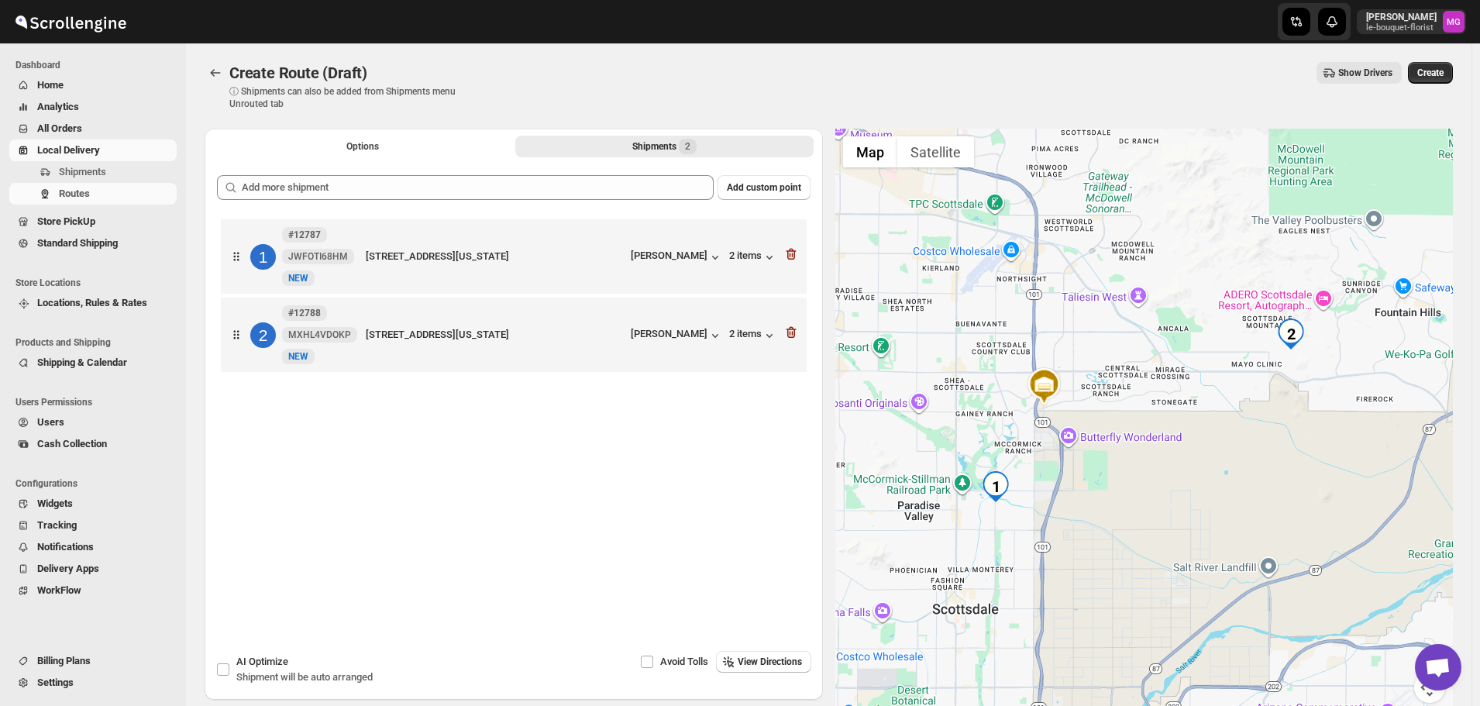
click at [1446, 55] on div "Create Route (Draft). This page is ready Create Route (Draft) ⓘ Shipments can a…" at bounding box center [829, 85] width 1248 height 85
click at [1439, 81] on button "Create" at bounding box center [1430, 73] width 45 height 22
